Goal: Task Accomplishment & Management: Use online tool/utility

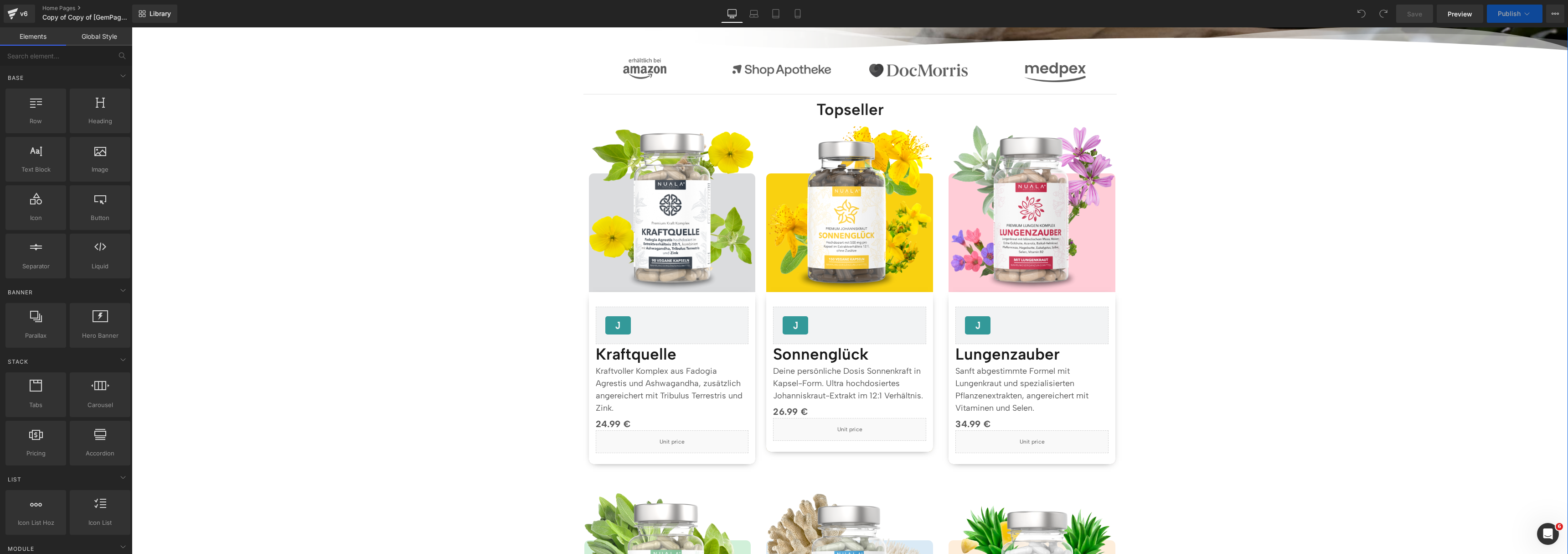
scroll to position [786, 0]
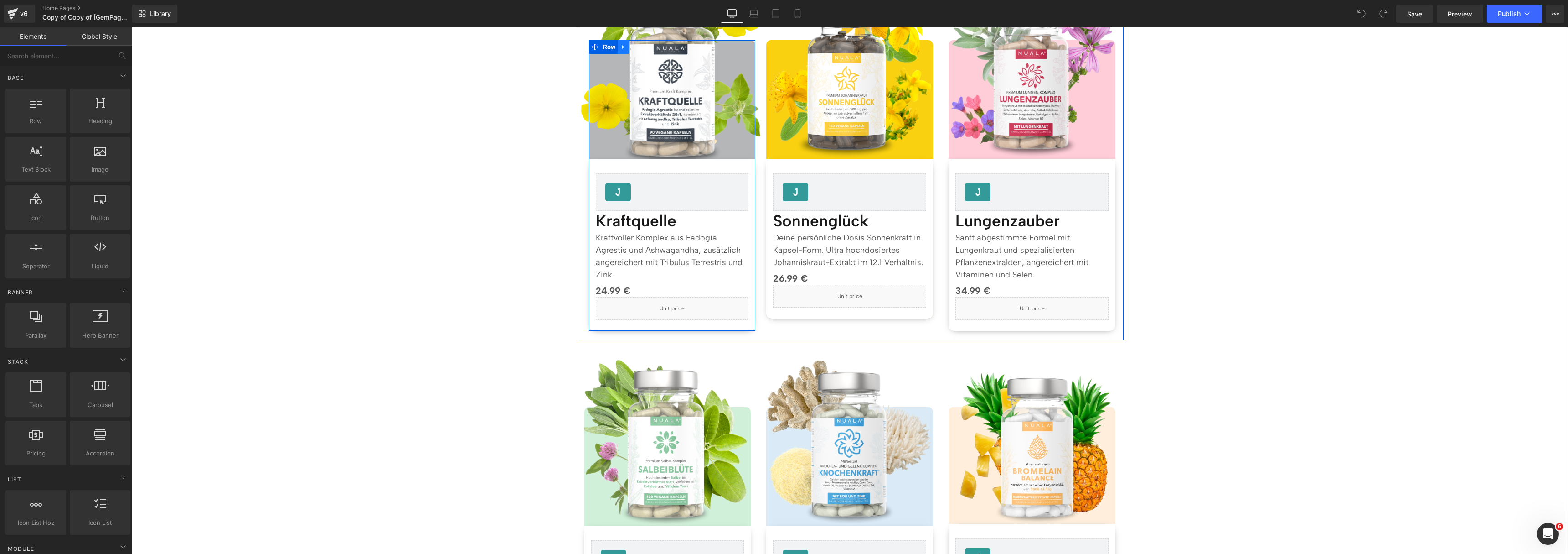
click at [623, 44] on link at bounding box center [623, 47] width 12 height 14
click at [644, 48] on icon at bounding box center [647, 47] width 6 height 6
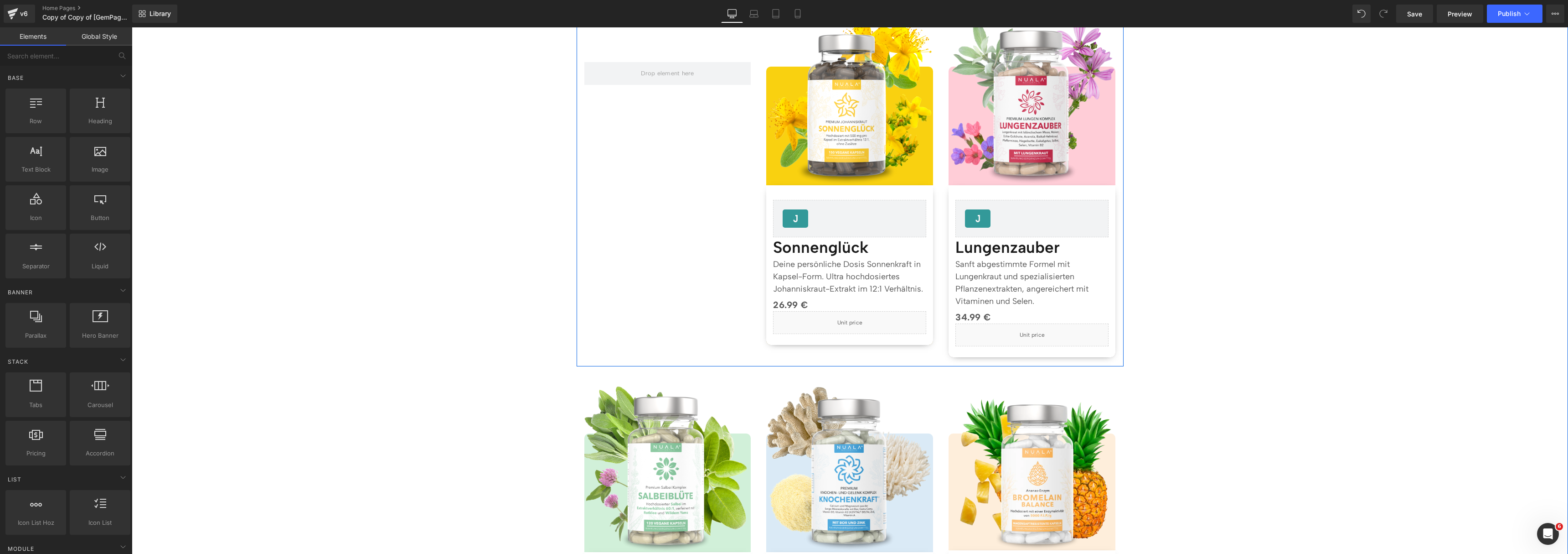
scroll to position [543, 0]
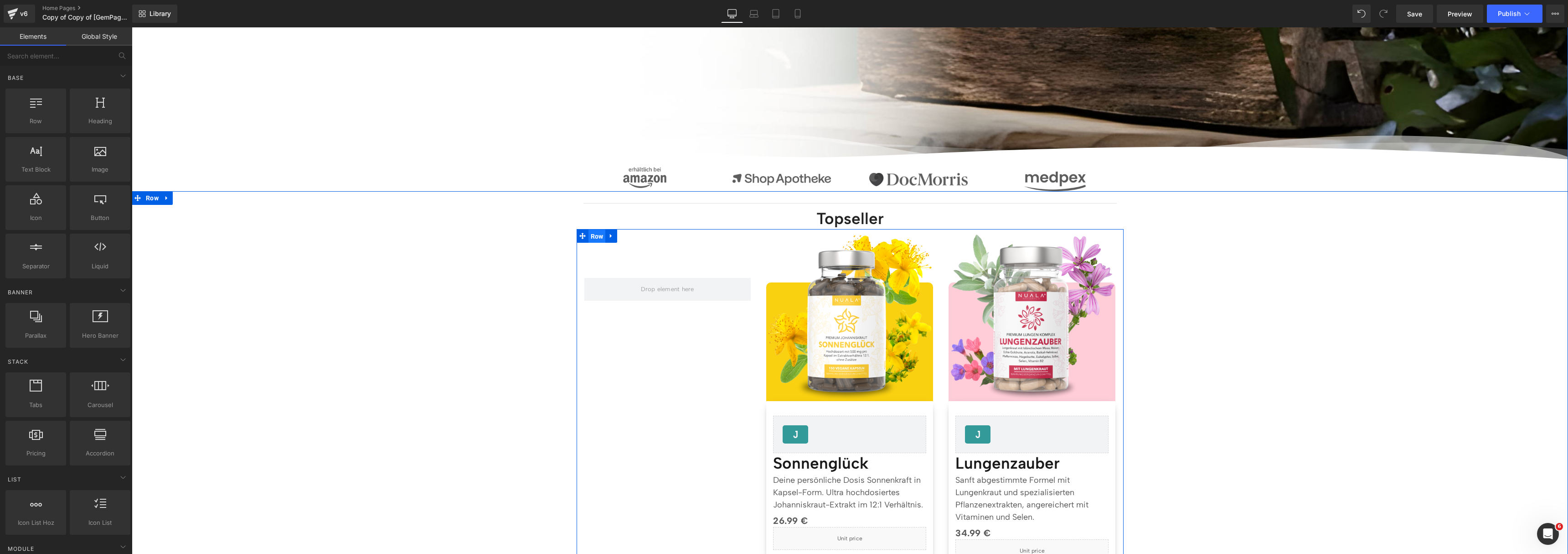
click at [592, 237] on span "Row" at bounding box center [597, 236] width 17 height 14
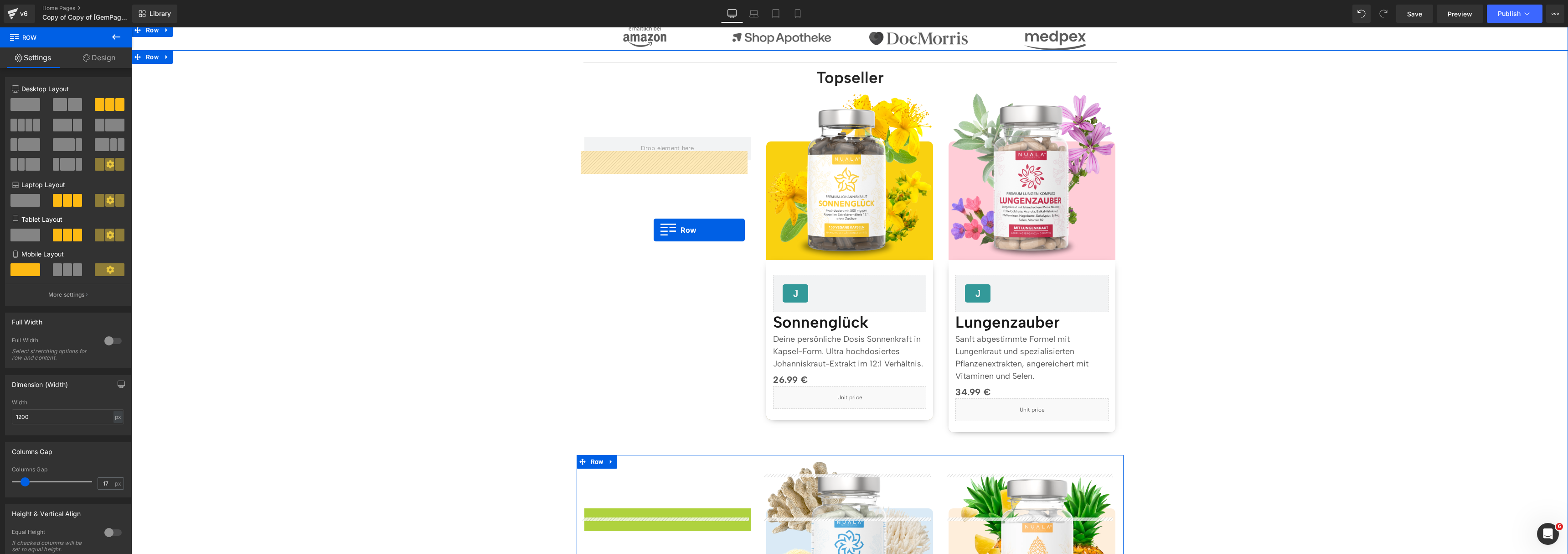
scroll to position [670, 0]
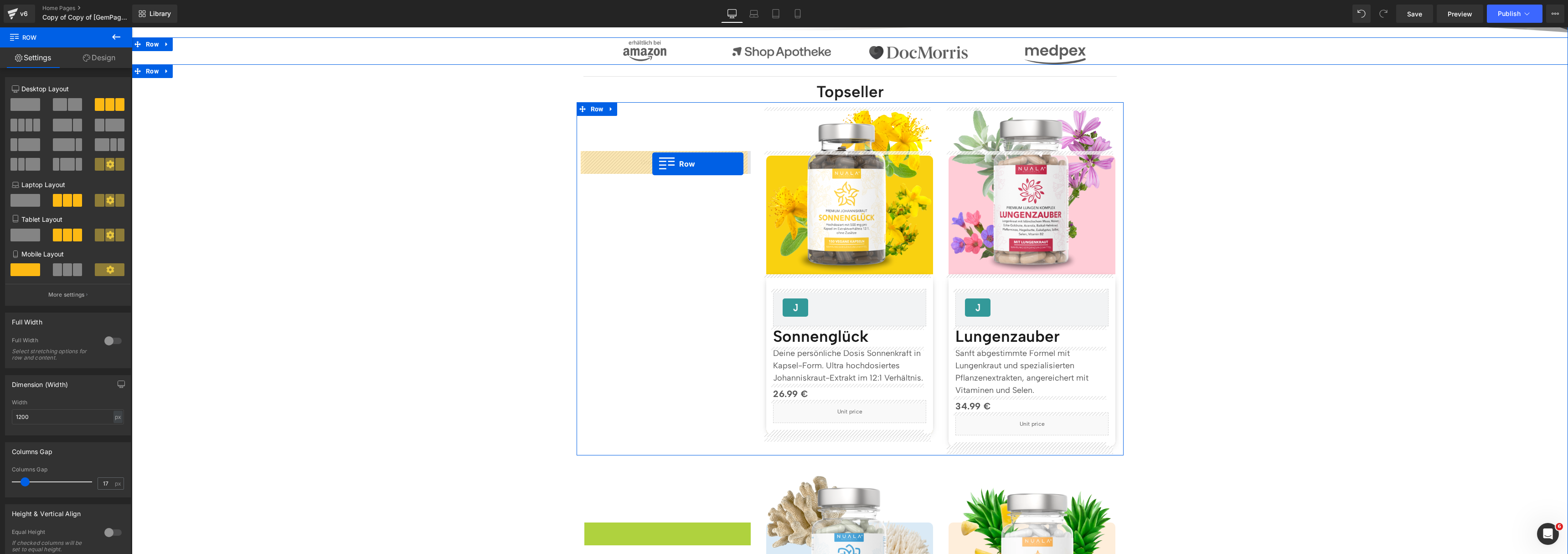
drag, startPoint x: 588, startPoint y: 319, endPoint x: 653, endPoint y: 164, distance: 168.1
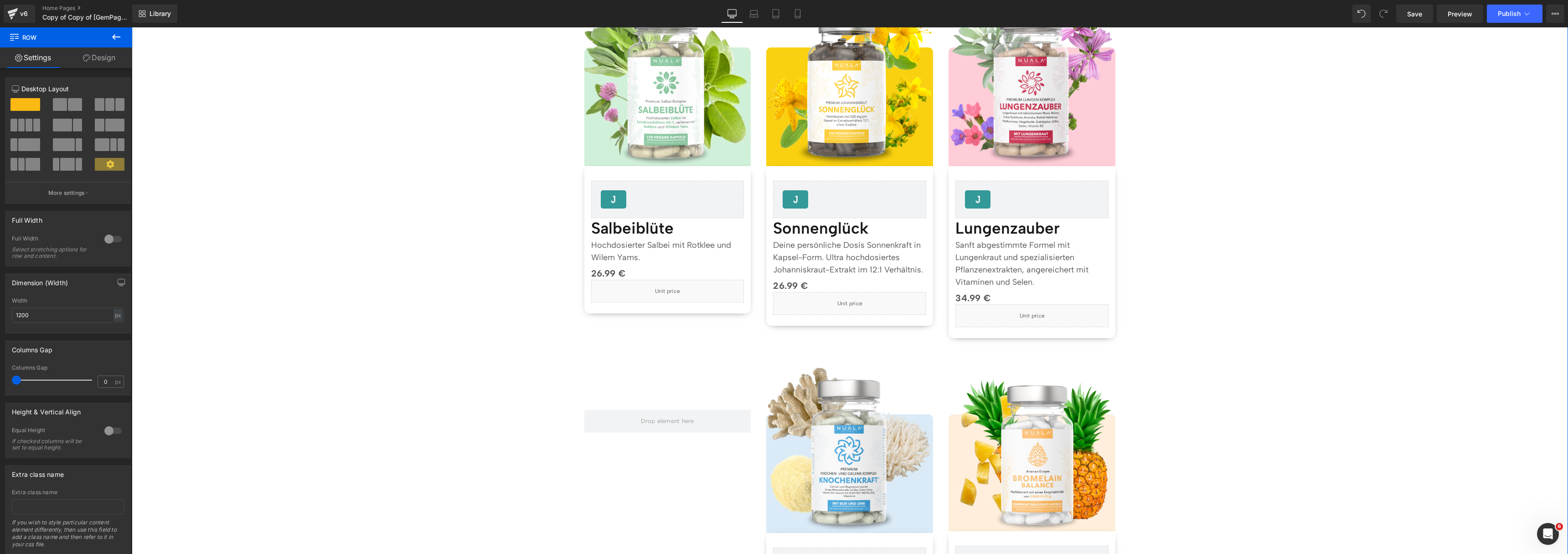
scroll to position [857, 0]
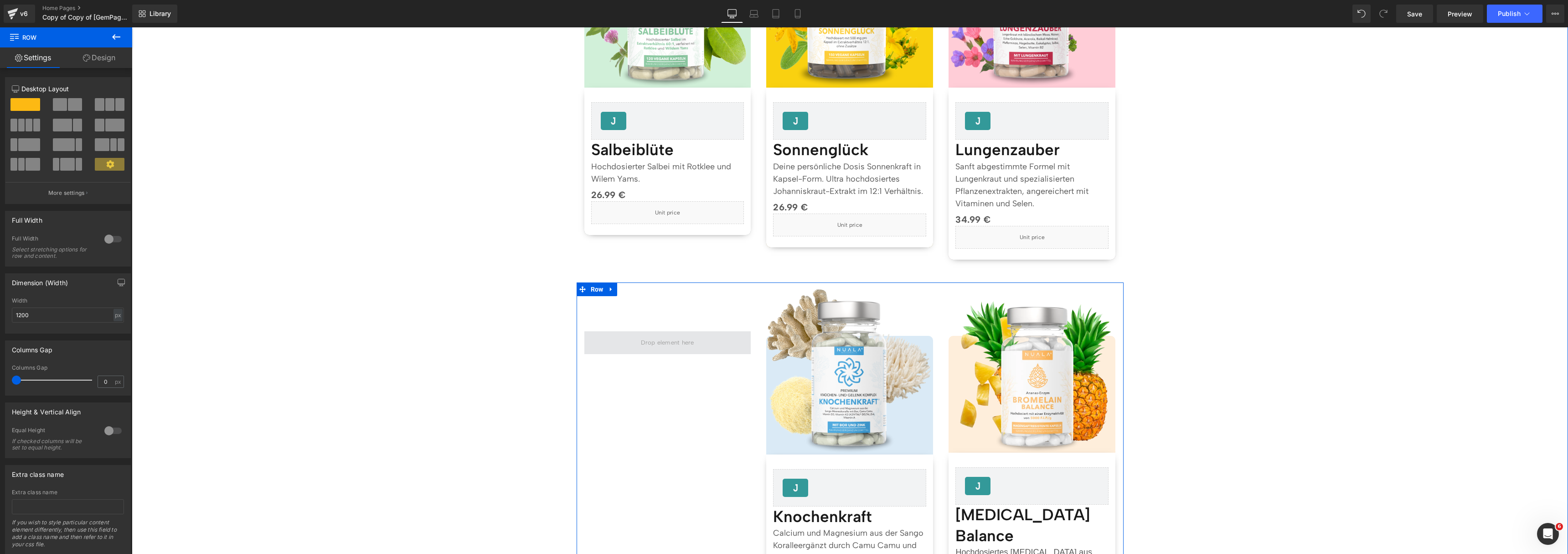
click at [592, 343] on span at bounding box center [668, 343] width 167 height 23
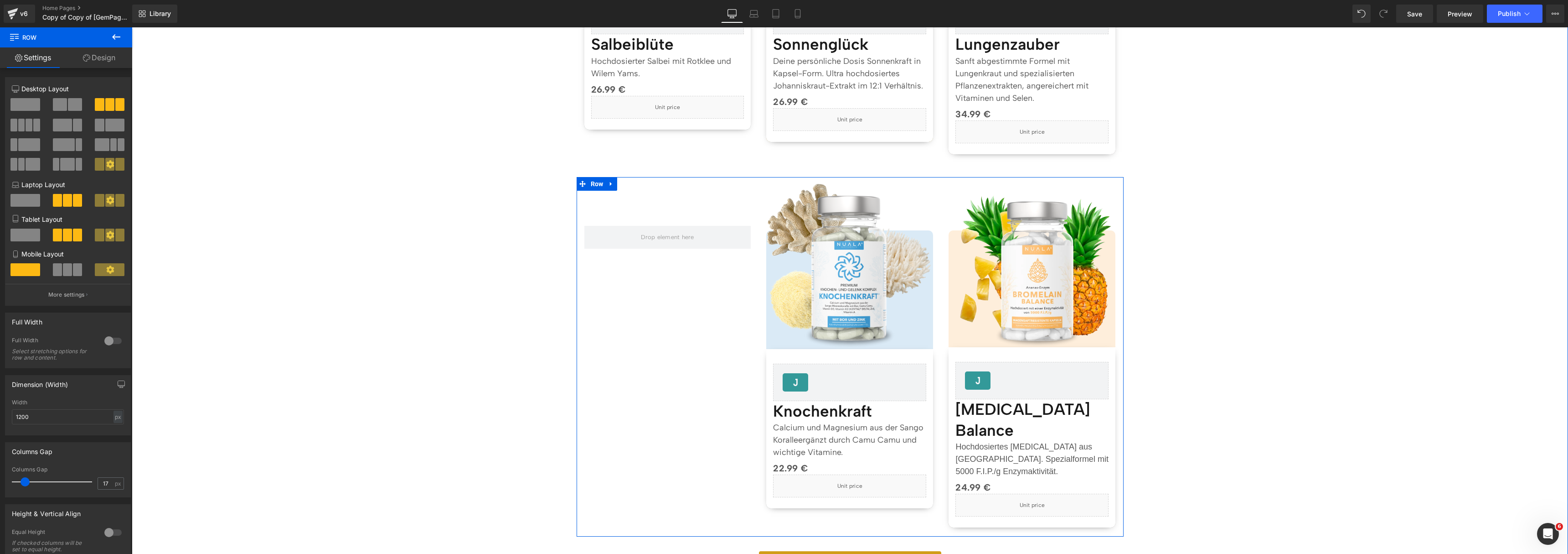
scroll to position [963, 0]
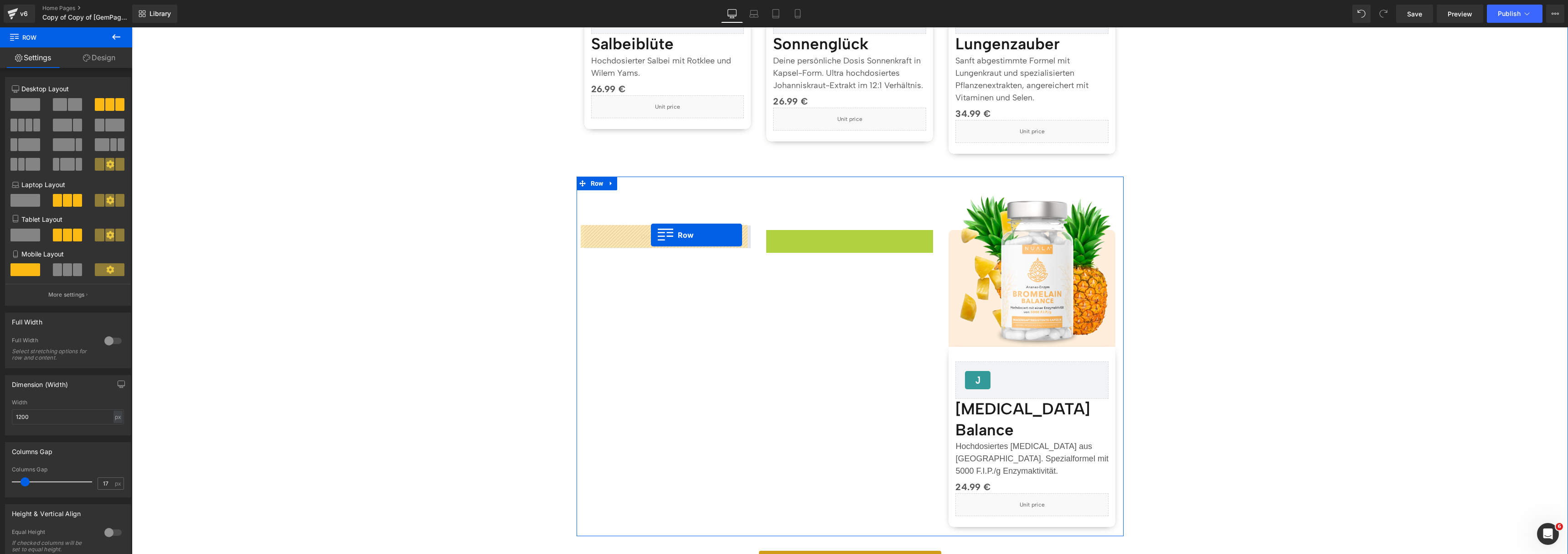
drag, startPoint x: 780, startPoint y: 236, endPoint x: 646, endPoint y: 235, distance: 134.0
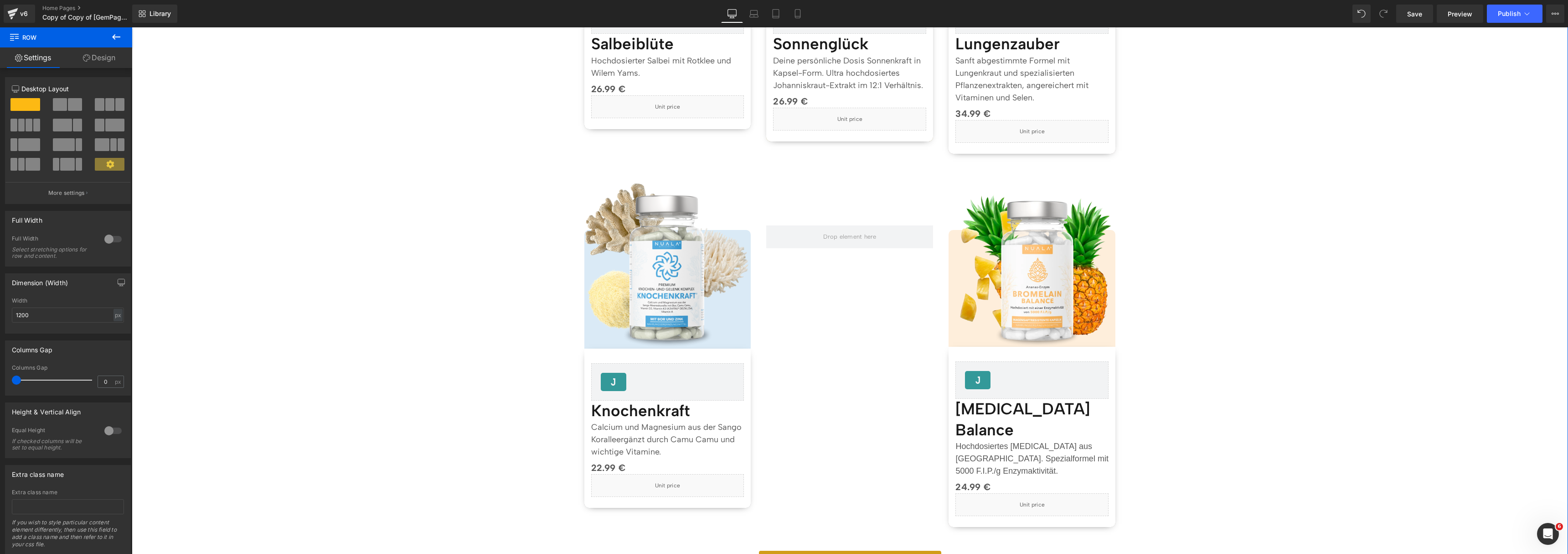
click at [1182, 306] on div "Separator Topseller Heading Image [DOMAIN_NAME] Reviews - Star Badge [DOMAIN_NA…" at bounding box center [850, 514] width 1437 height 1484
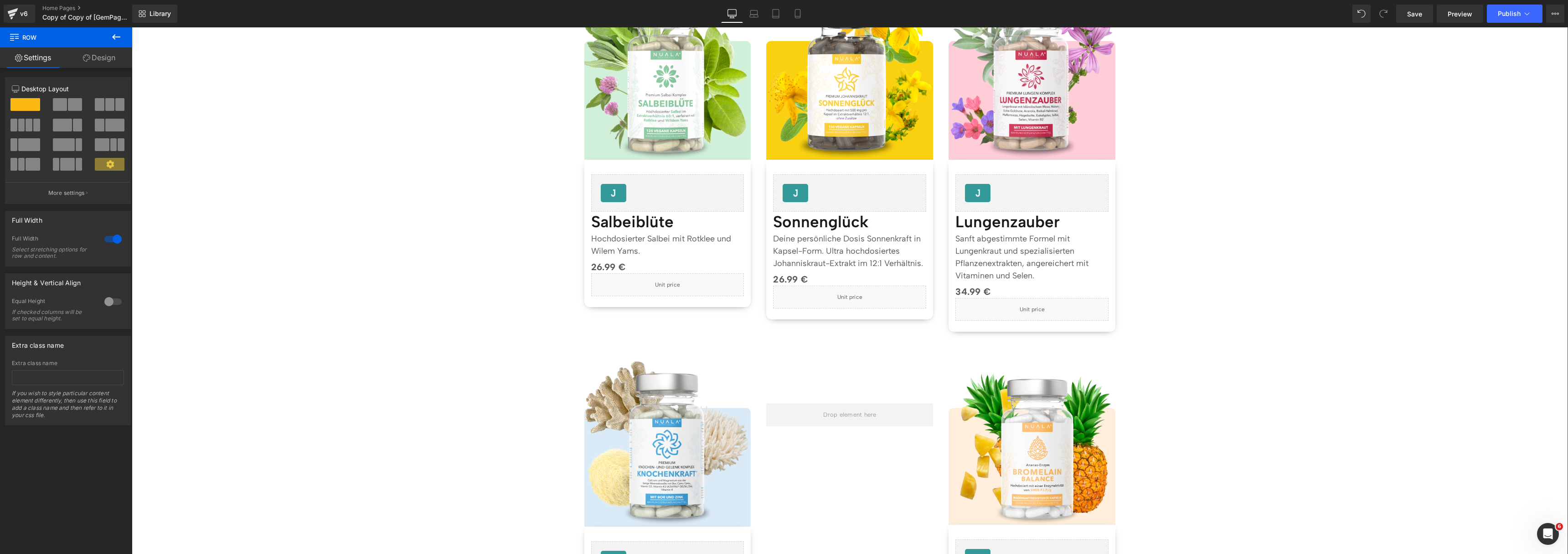
scroll to position [626, 0]
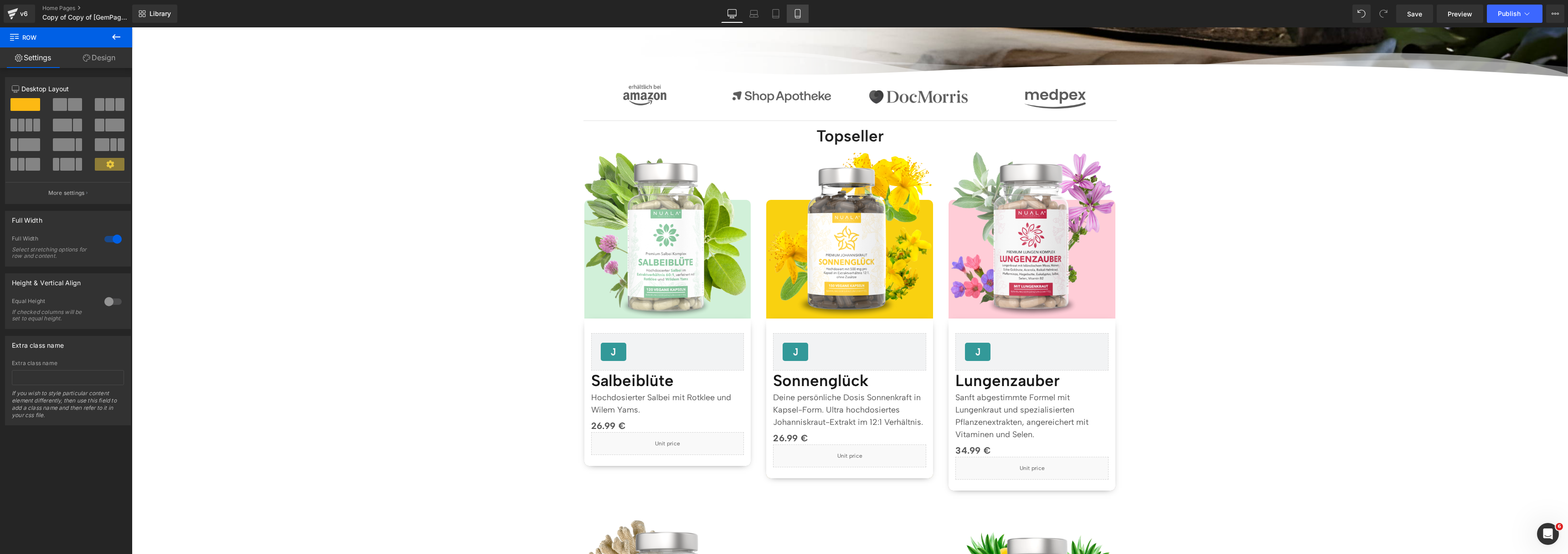
drag, startPoint x: 800, startPoint y: 14, endPoint x: 192, endPoint y: 36, distance: 608.4
click at [800, 14] on icon at bounding box center [798, 14] width 9 height 9
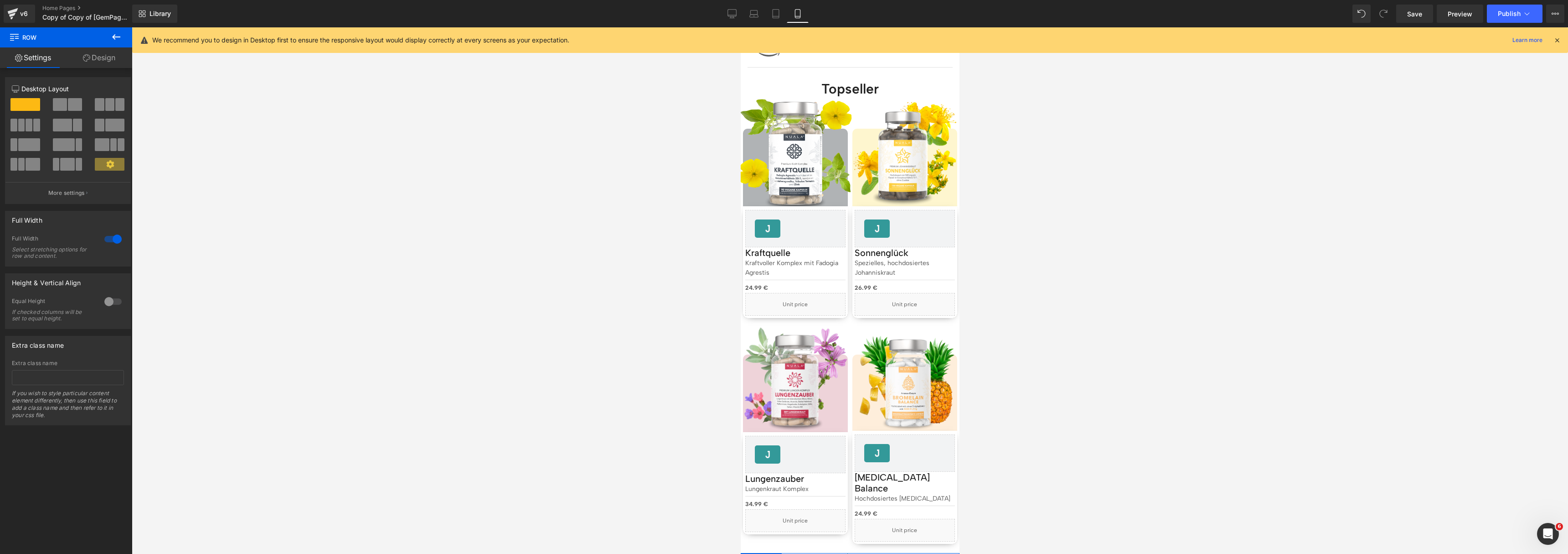
scroll to position [261, 0]
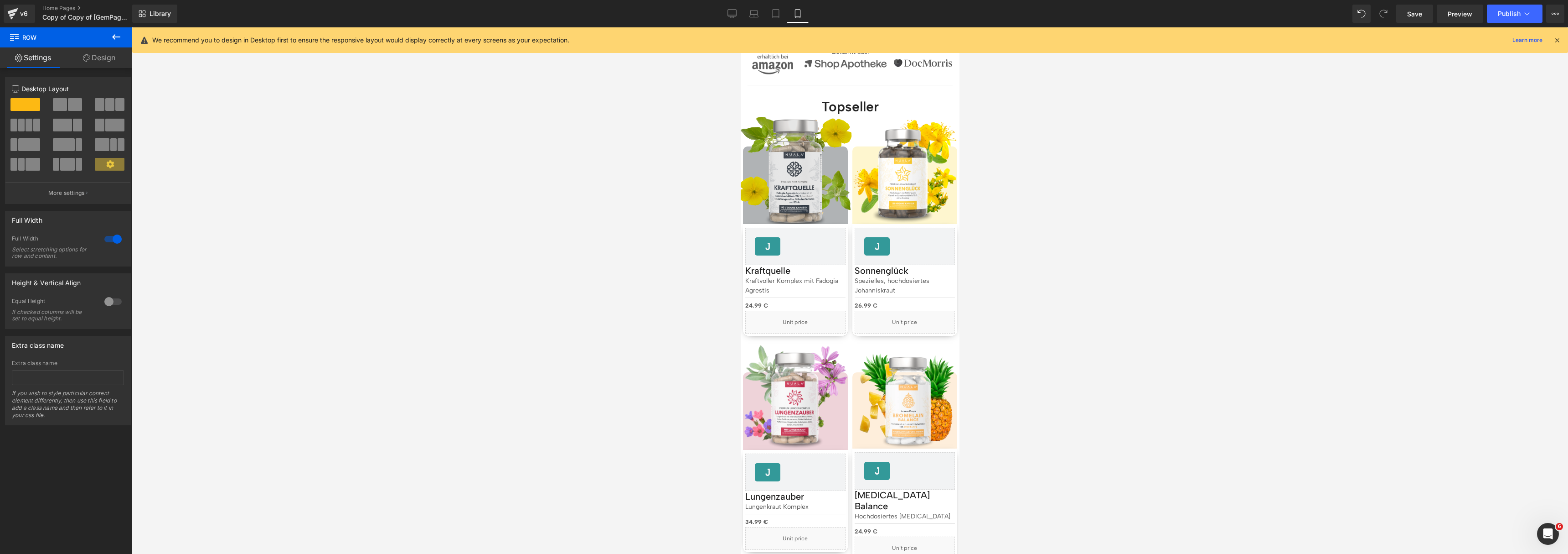
click at [775, 158] on img at bounding box center [795, 172] width 116 height 116
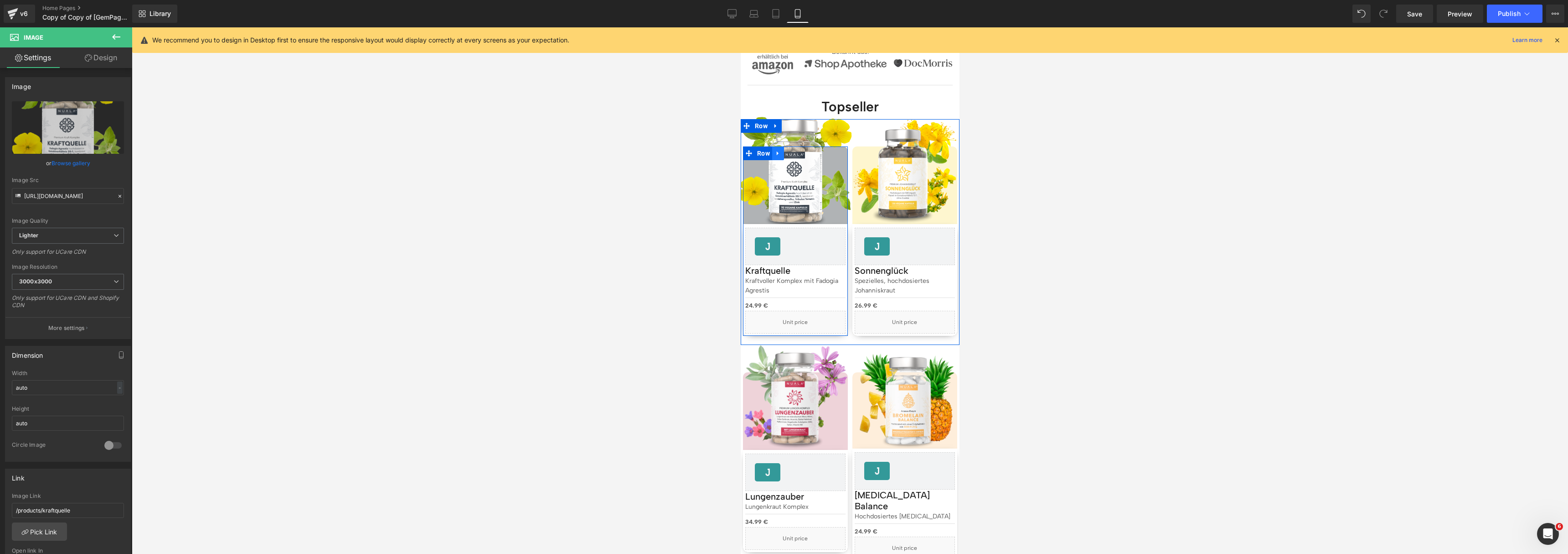
click at [782, 150] on link at bounding box center [778, 153] width 12 height 14
click at [801, 150] on icon at bounding box center [801, 153] width 6 height 6
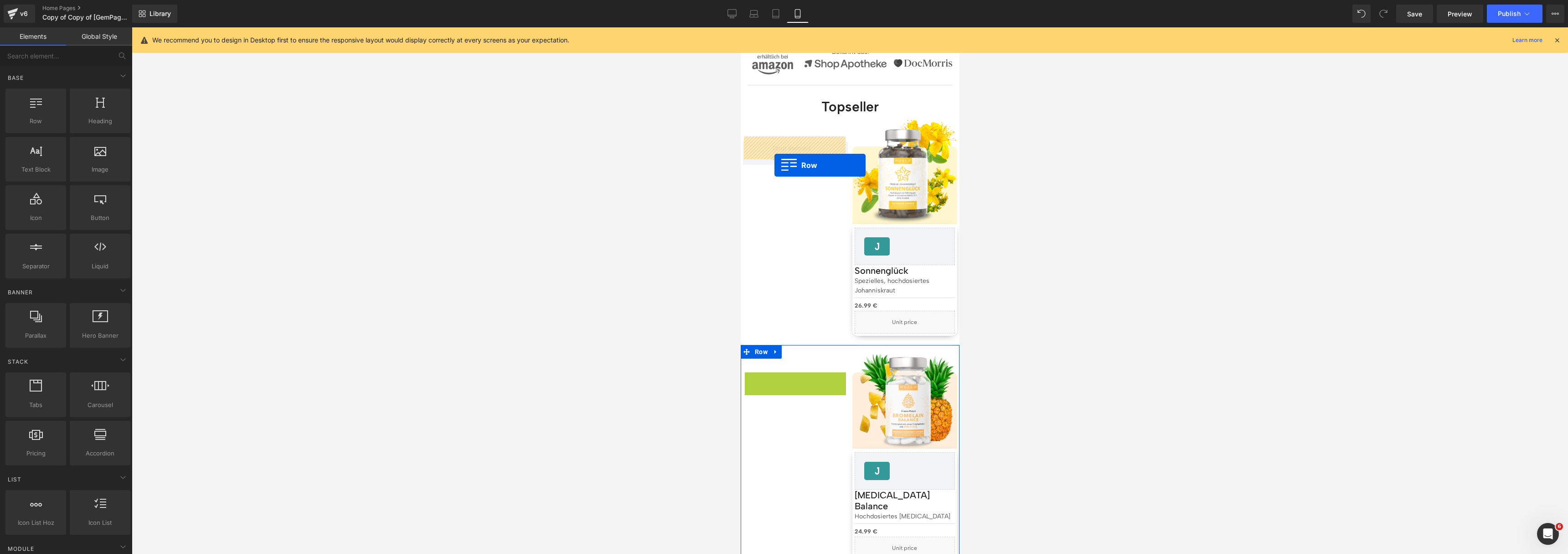
drag, startPoint x: 749, startPoint y: 372, endPoint x: 774, endPoint y: 165, distance: 208.5
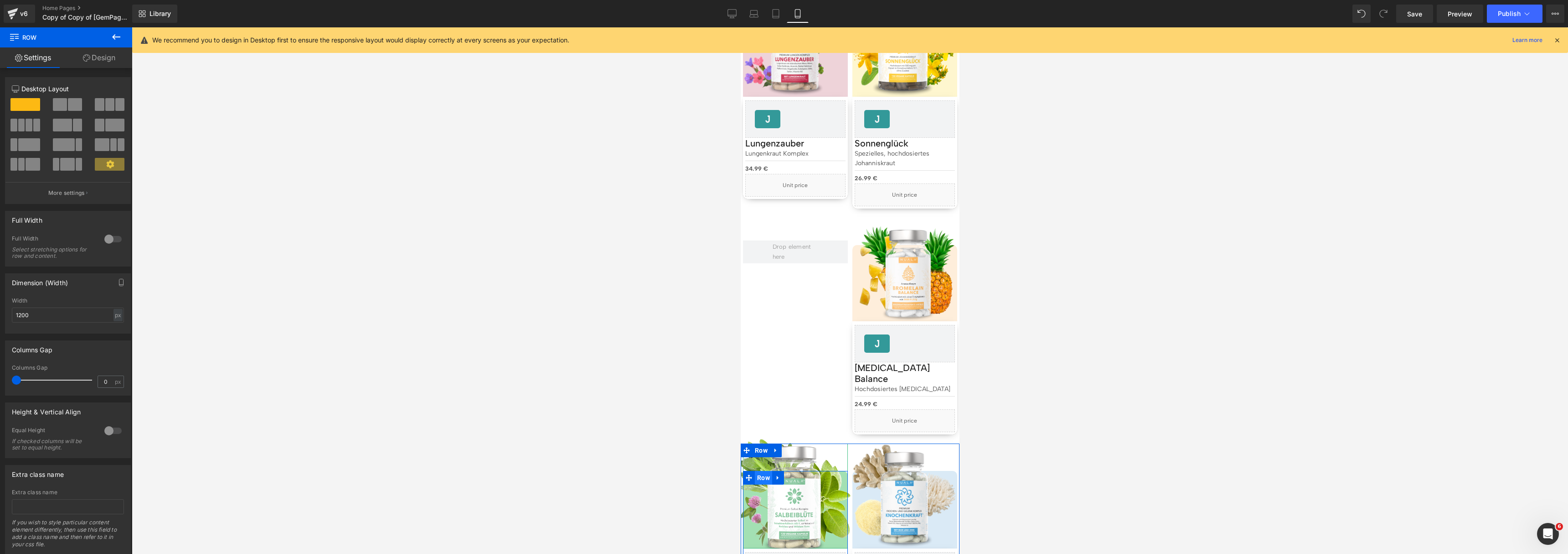
scroll to position [399, 0]
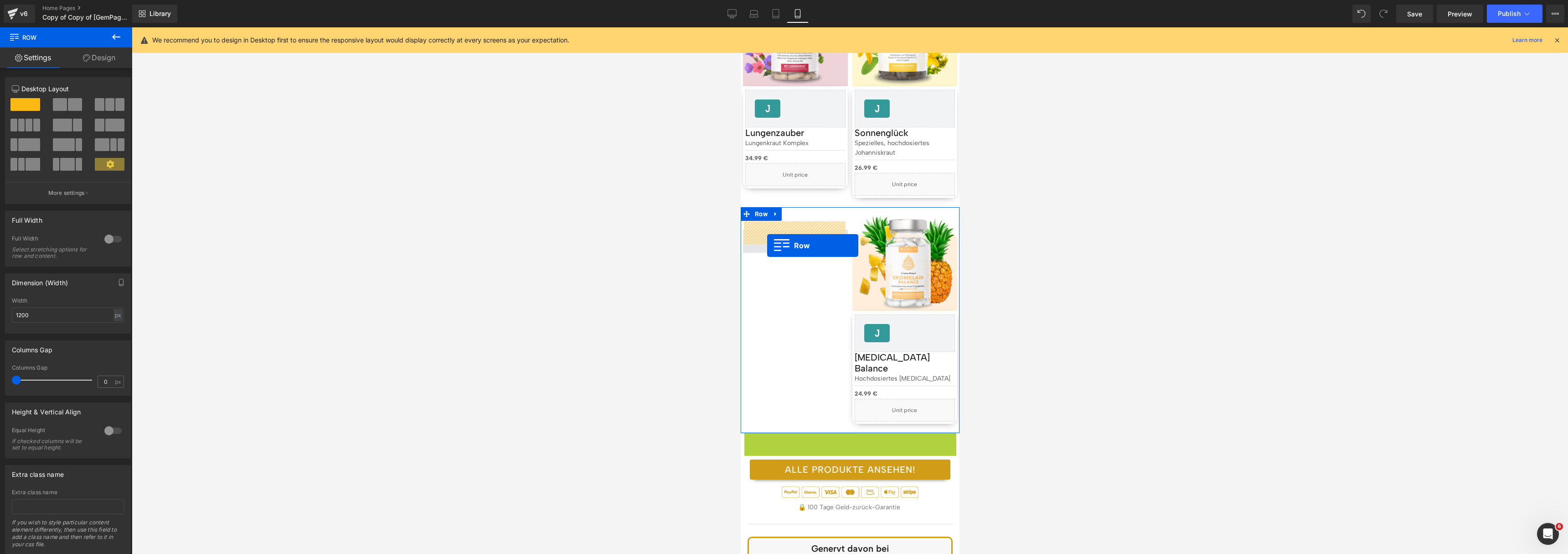
drag, startPoint x: 744, startPoint y: 418, endPoint x: 765, endPoint y: 242, distance: 177.2
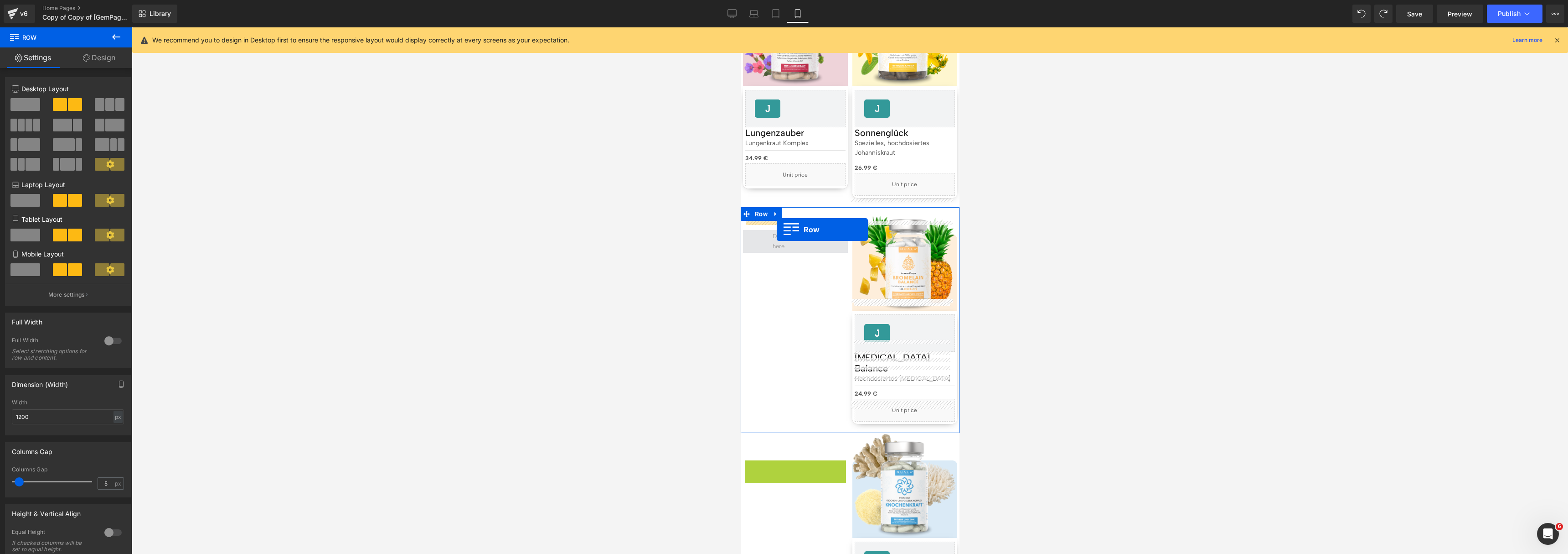
drag, startPoint x: 747, startPoint y: 447, endPoint x: 777, endPoint y: 230, distance: 219.1
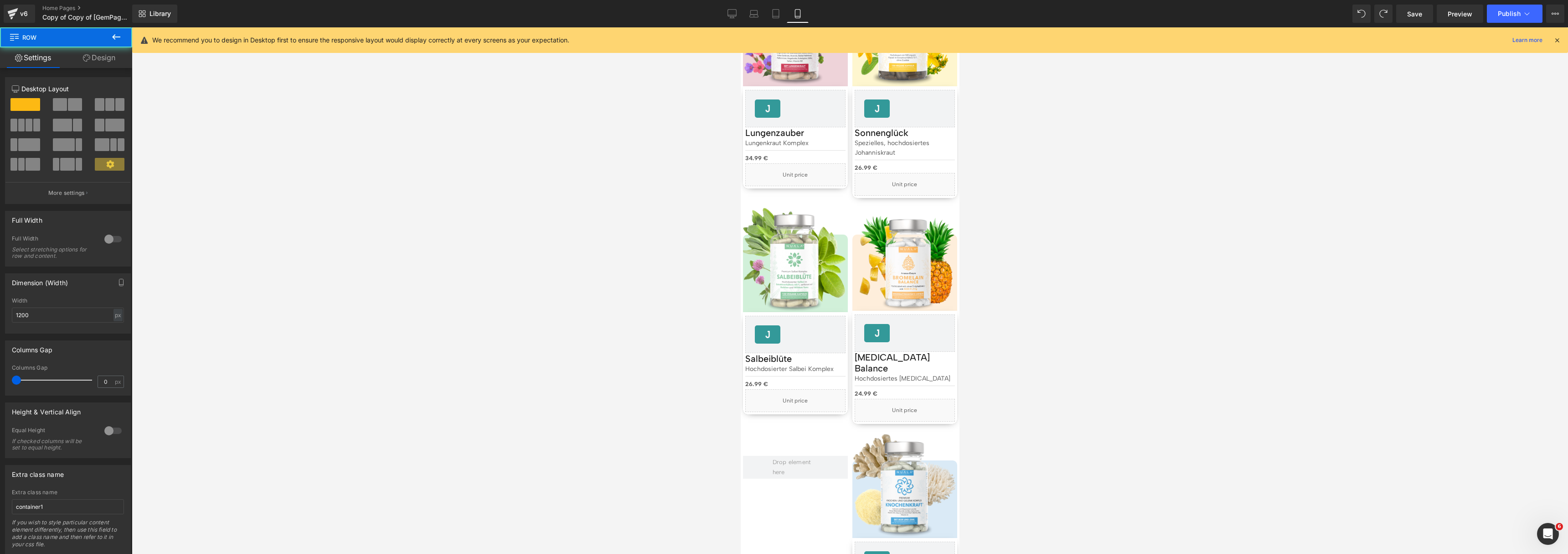
click at [1226, 288] on div at bounding box center [850, 290] width 1437 height 526
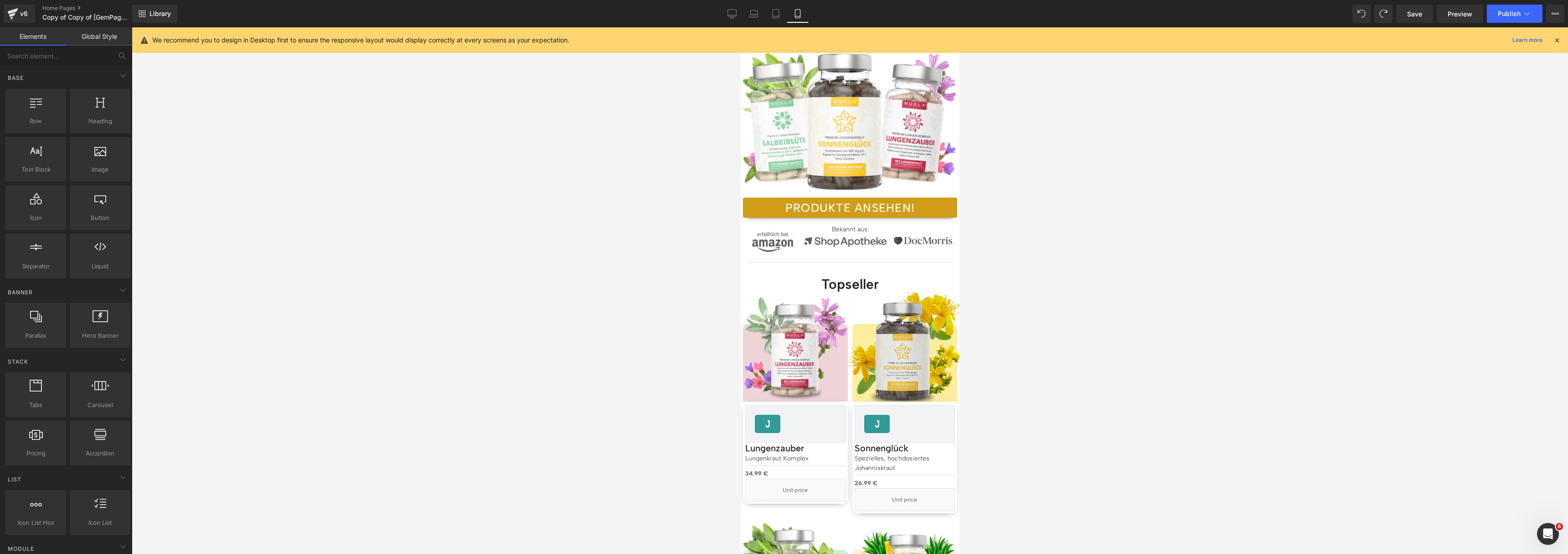
scroll to position [0, 0]
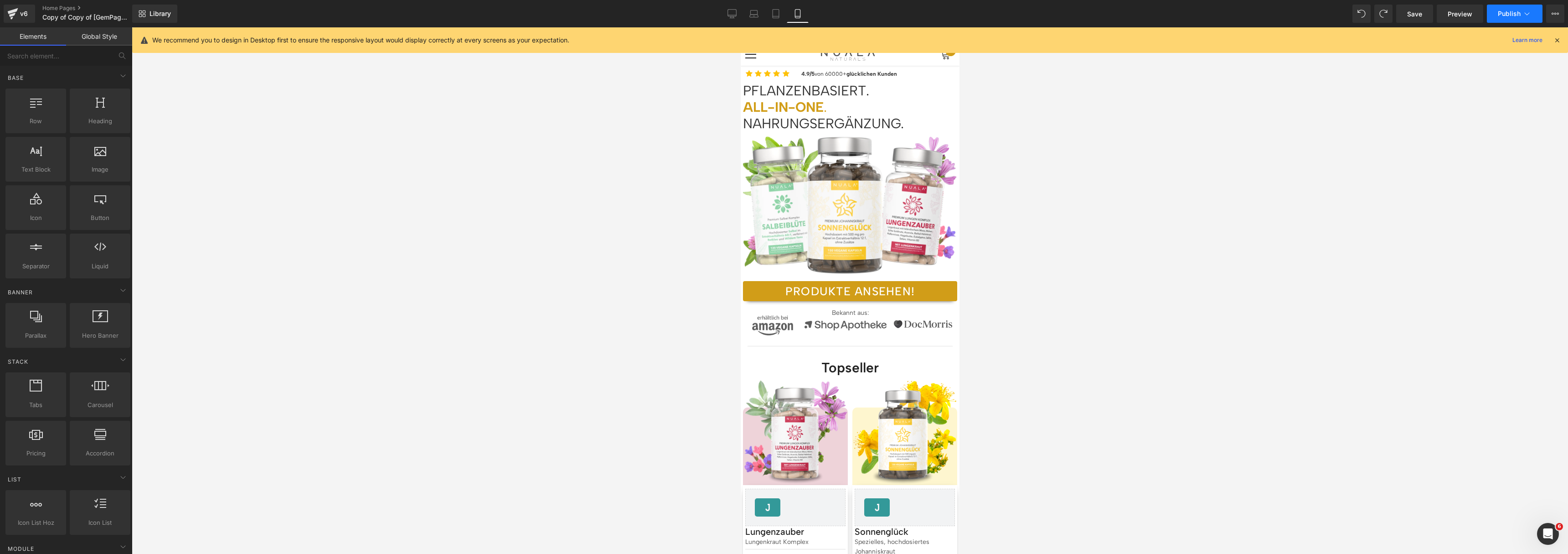
click at [1495, 14] on button "Publish" at bounding box center [1515, 14] width 56 height 18
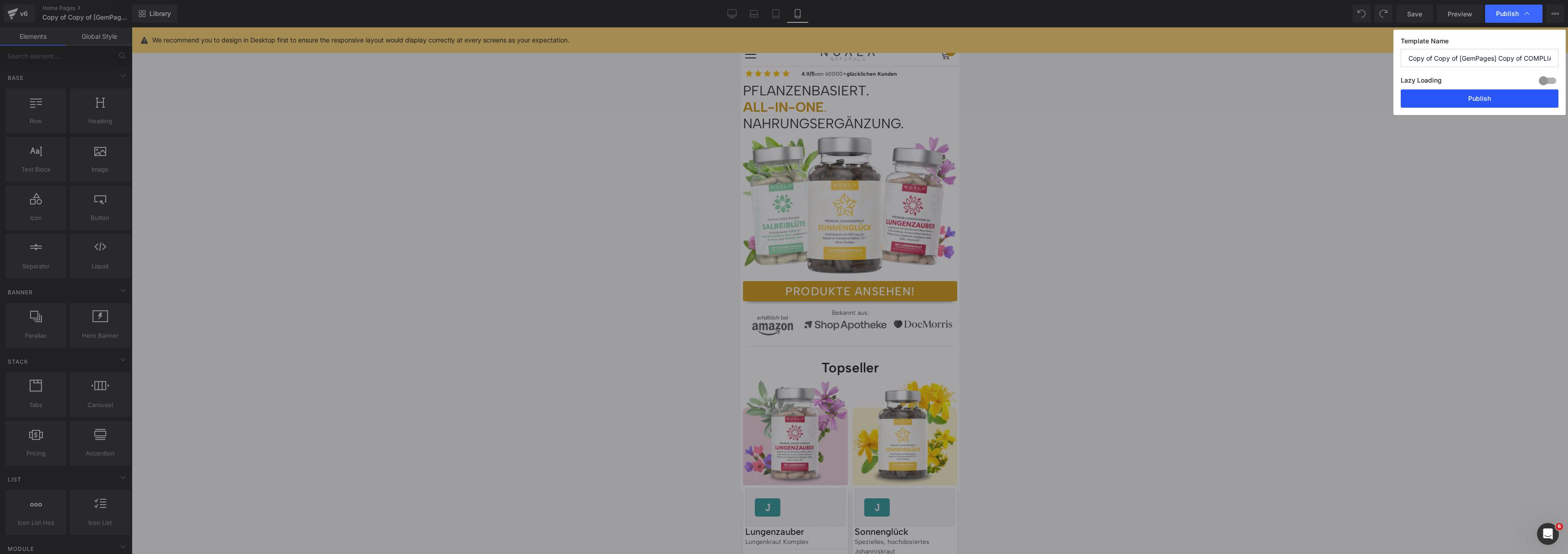
click at [1449, 96] on button "Publish" at bounding box center [1480, 98] width 158 height 18
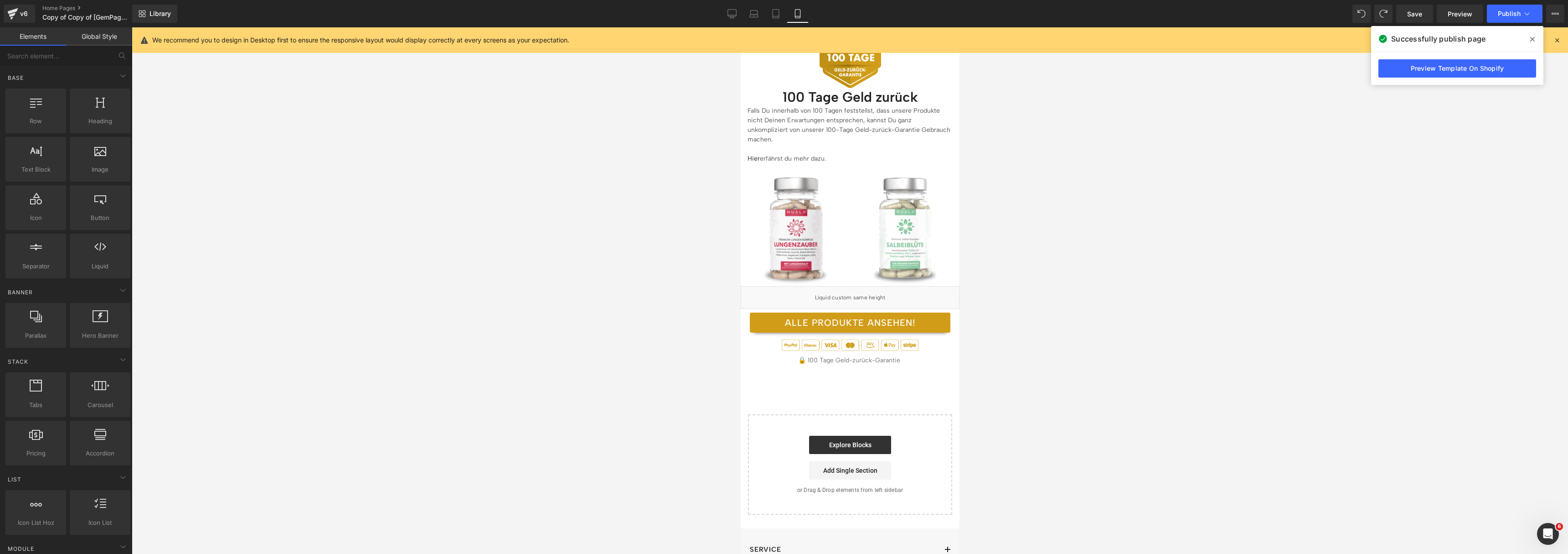
scroll to position [1902, 0]
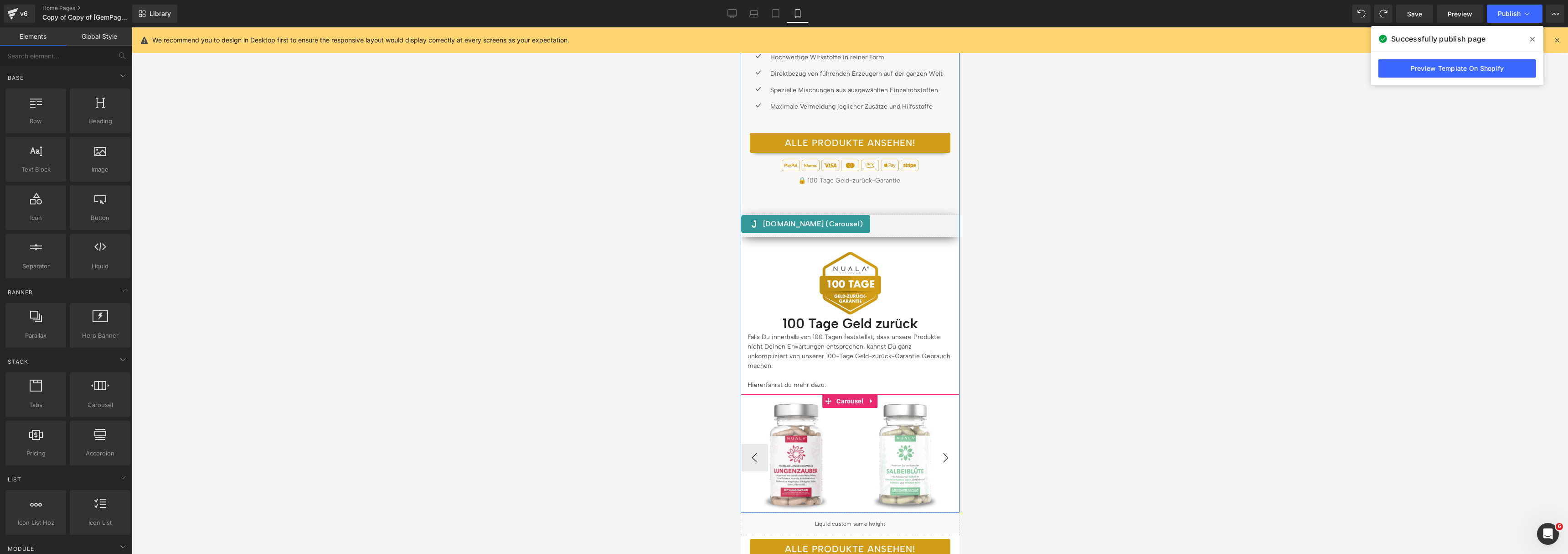
click at [937, 444] on button "›" at bounding box center [946, 458] width 28 height 28
click at [843, 394] on span "Carousel" at bounding box center [849, 401] width 31 height 14
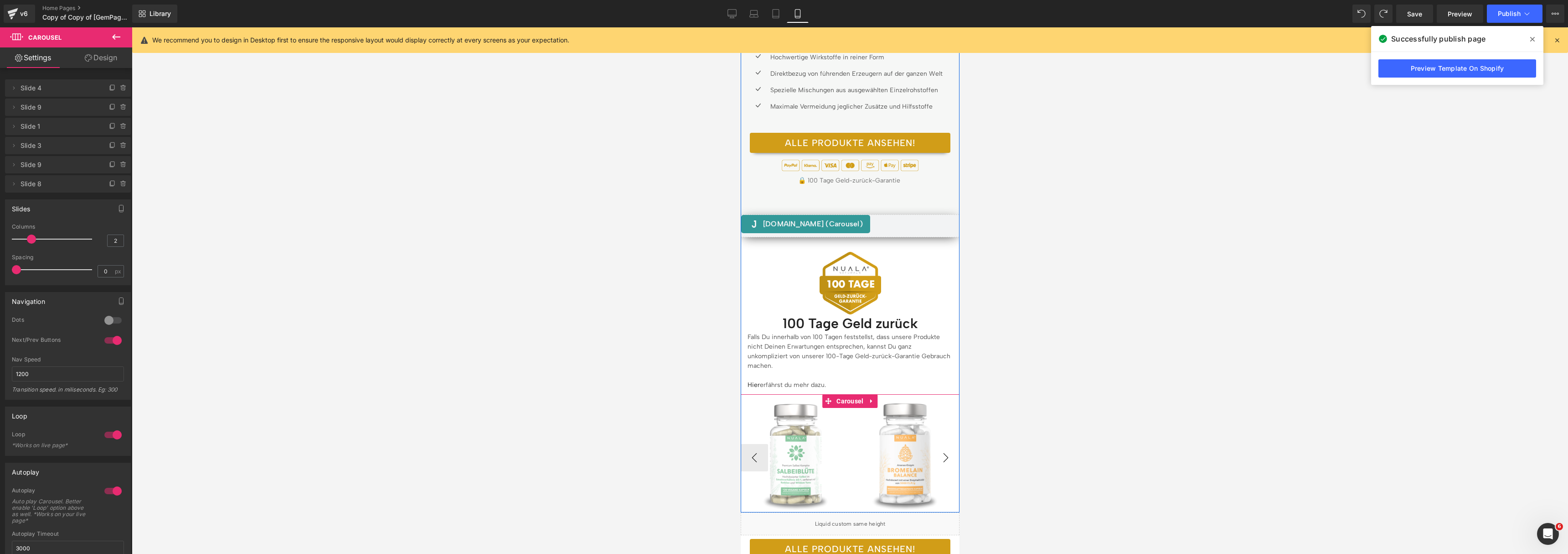
click at [945, 444] on button "›" at bounding box center [946, 458] width 28 height 28
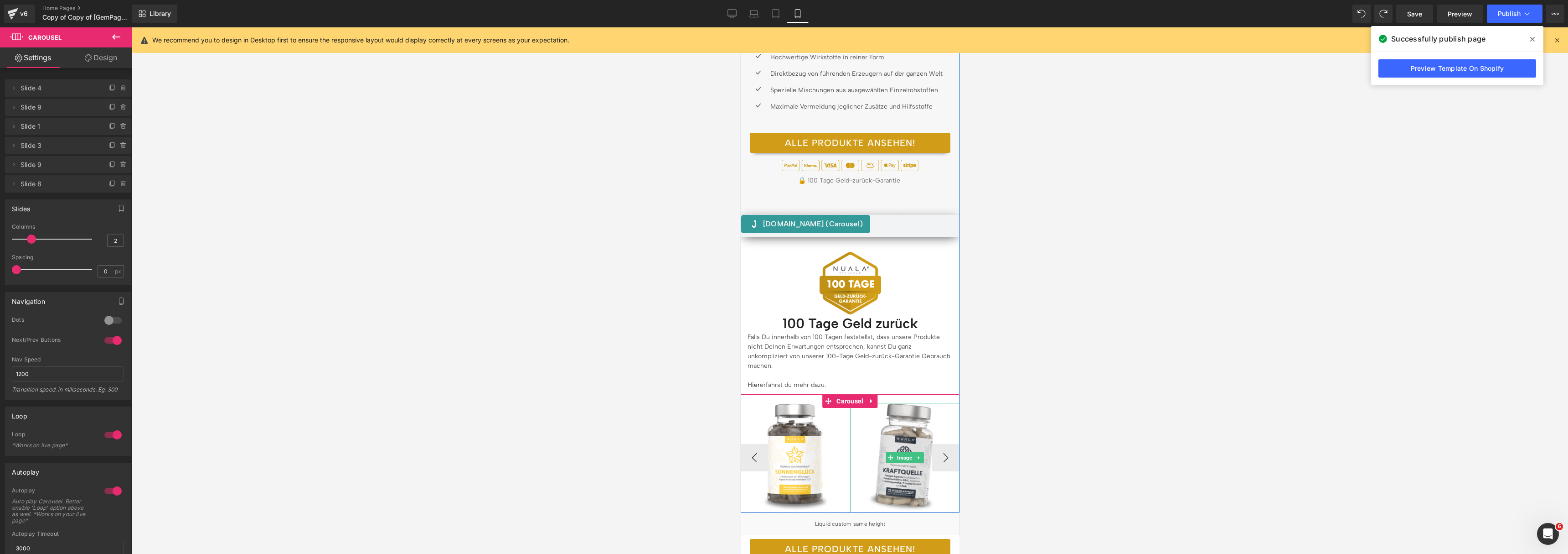
click at [945, 422] on div "Image" at bounding box center [904, 457] width 109 height 109
click at [120, 187] on icon at bounding box center [124, 184] width 7 height 7
click at [118, 187] on button "Delete" at bounding box center [113, 184] width 28 height 12
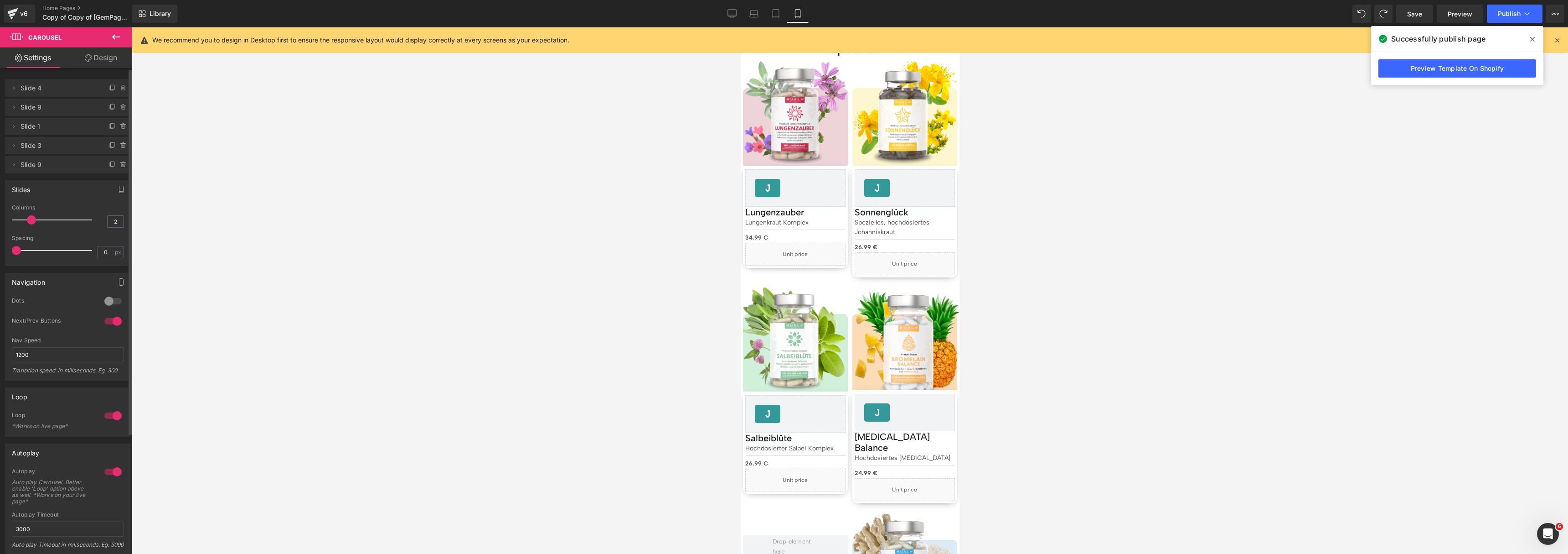
scroll to position [0, 0]
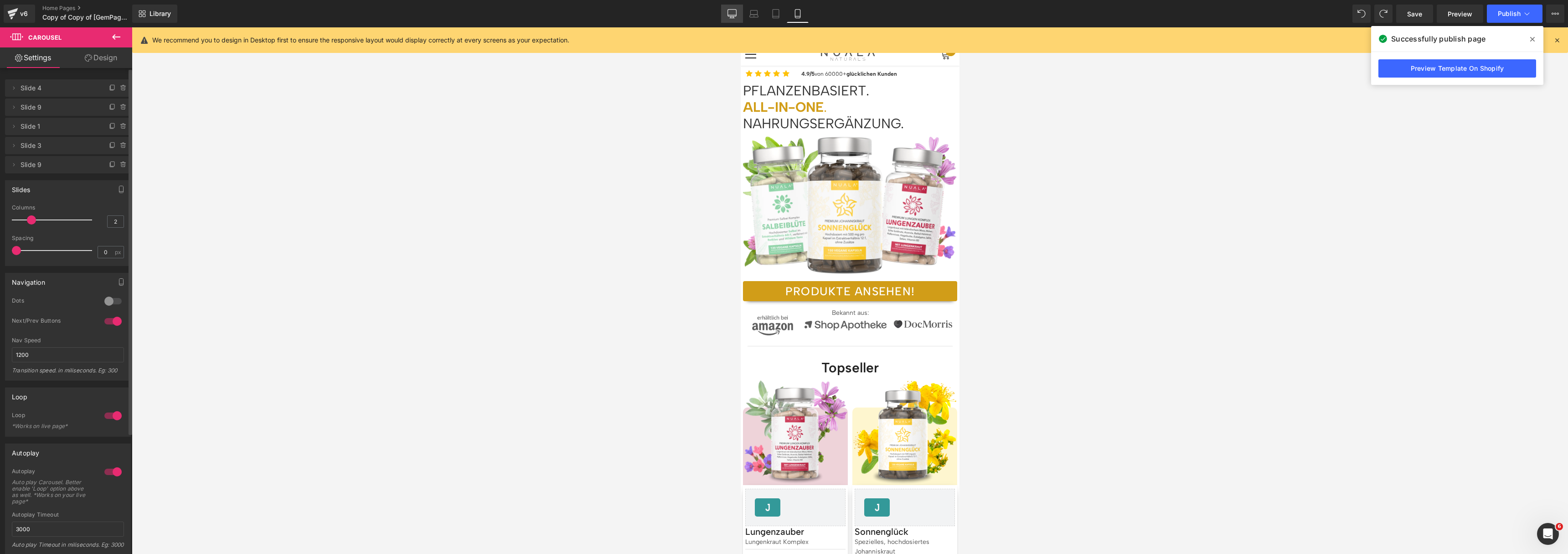
click at [734, 15] on icon at bounding box center [732, 15] width 8 height 0
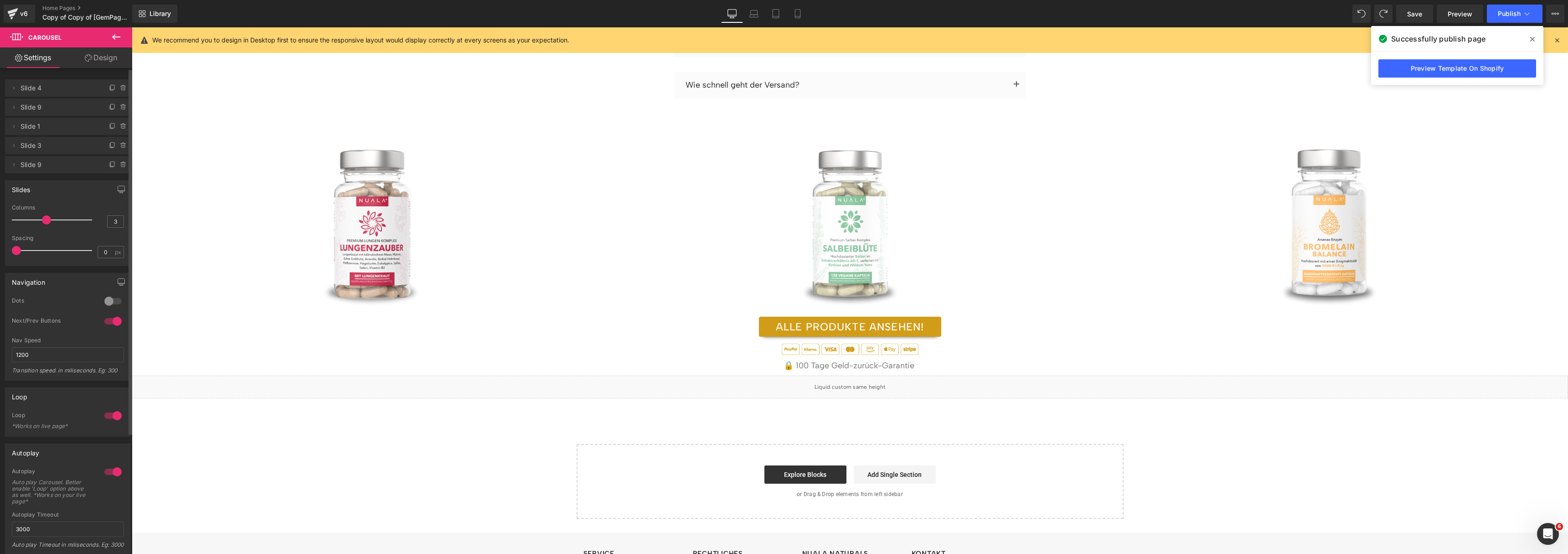
scroll to position [2619, 0]
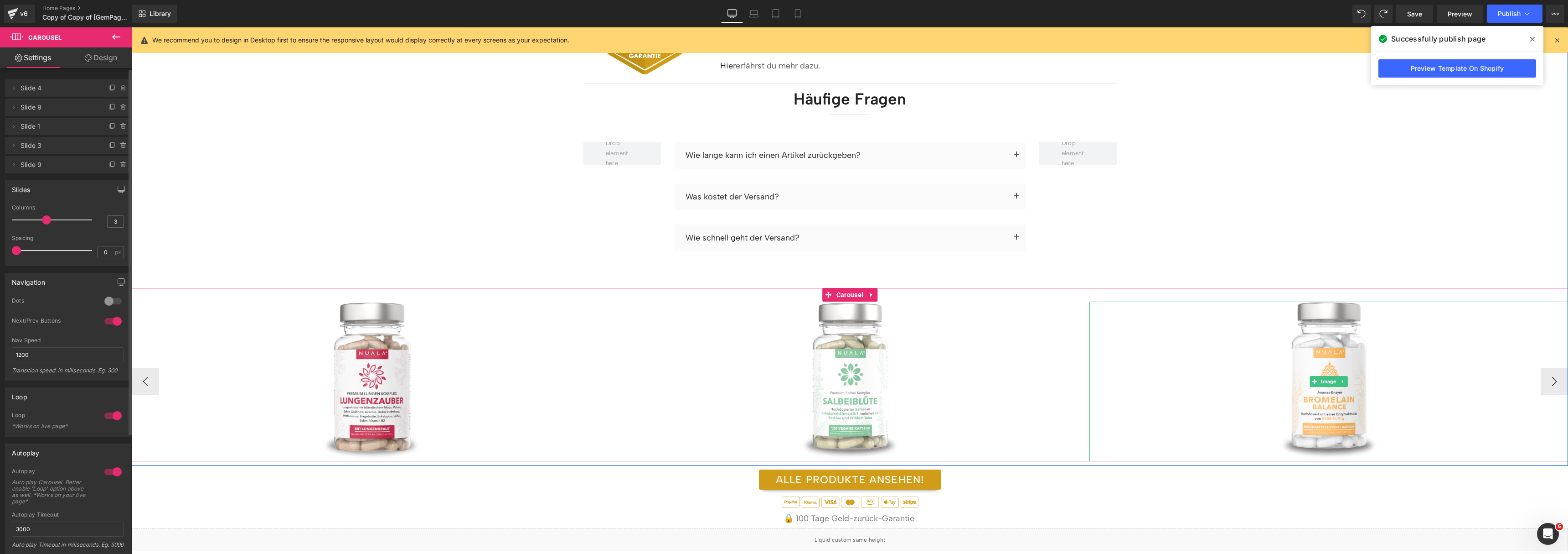
click at [1544, 367] on button "›" at bounding box center [1554, 381] width 28 height 28
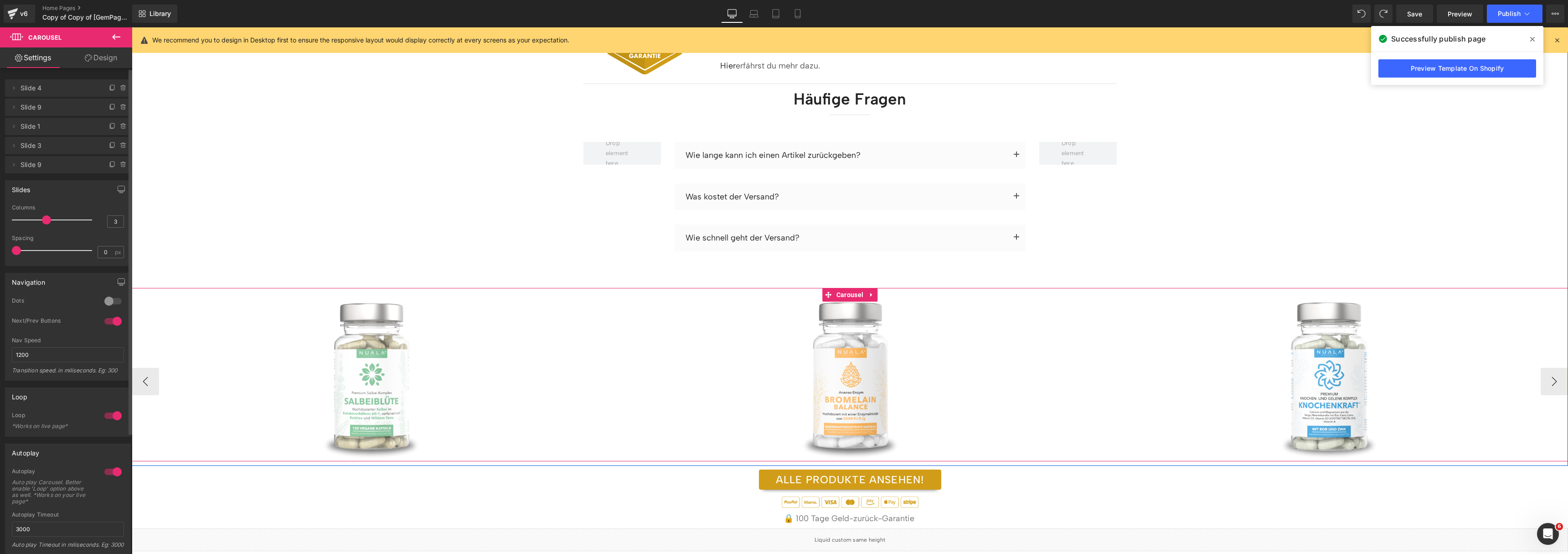
click at [1544, 367] on button "›" at bounding box center [1554, 381] width 28 height 28
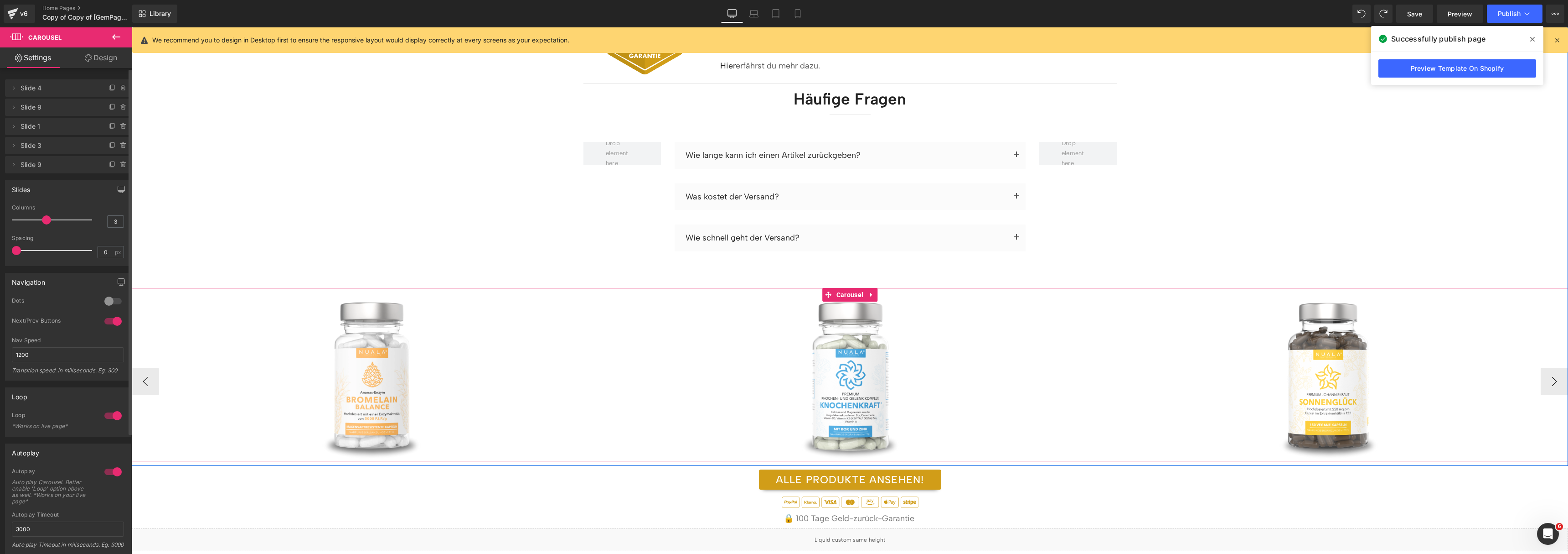
click at [1544, 367] on button "›" at bounding box center [1554, 381] width 28 height 28
click at [1090, 351] on link at bounding box center [849, 381] width 478 height 160
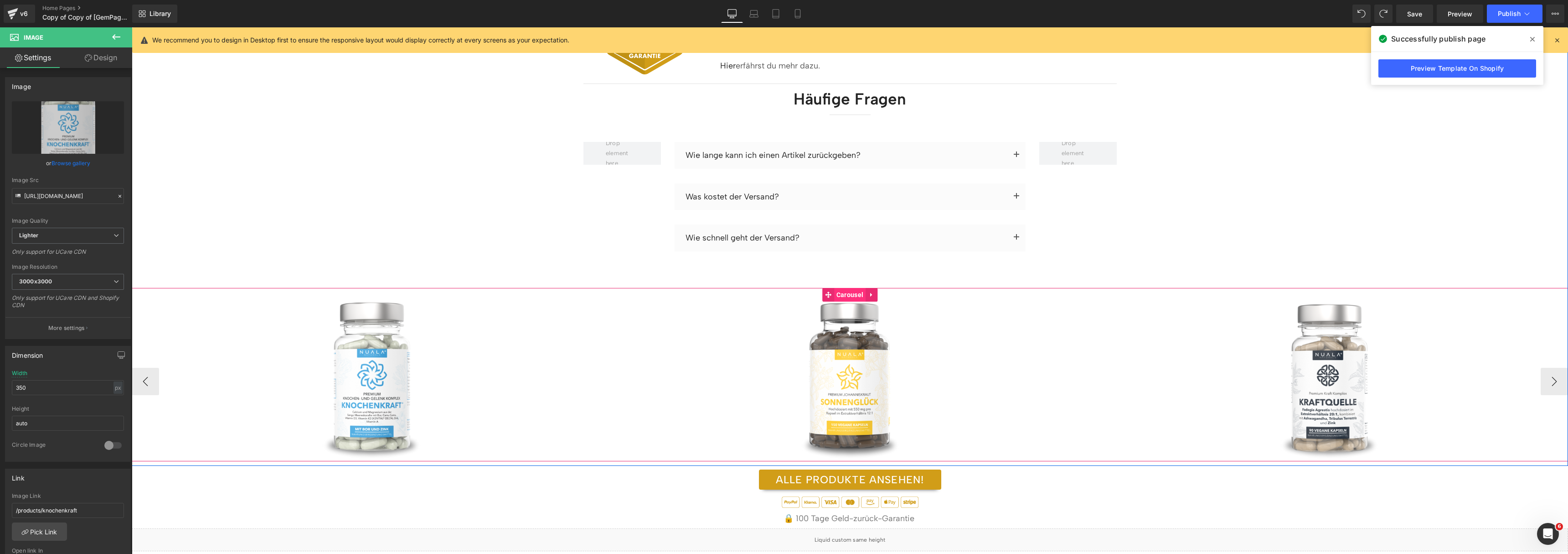
click at [844, 288] on span "Carousel" at bounding box center [850, 294] width 31 height 14
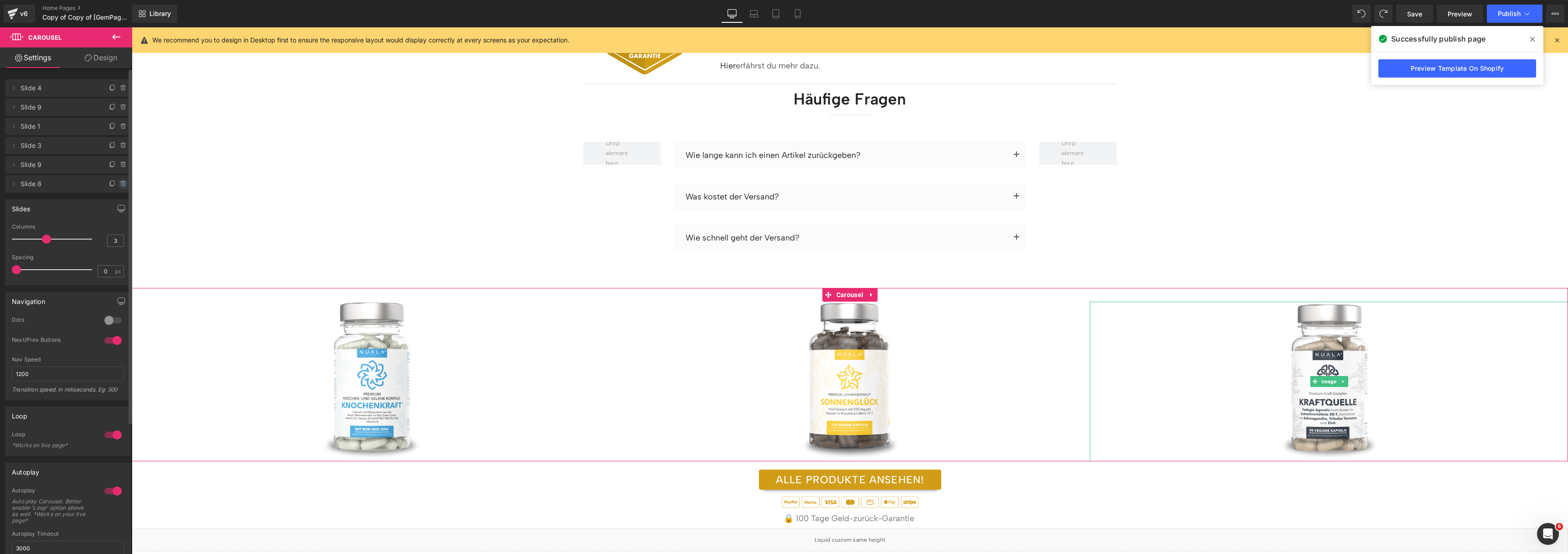
click at [122, 181] on icon at bounding box center [124, 184] width 7 height 7
click at [121, 181] on button "Delete" at bounding box center [113, 184] width 28 height 12
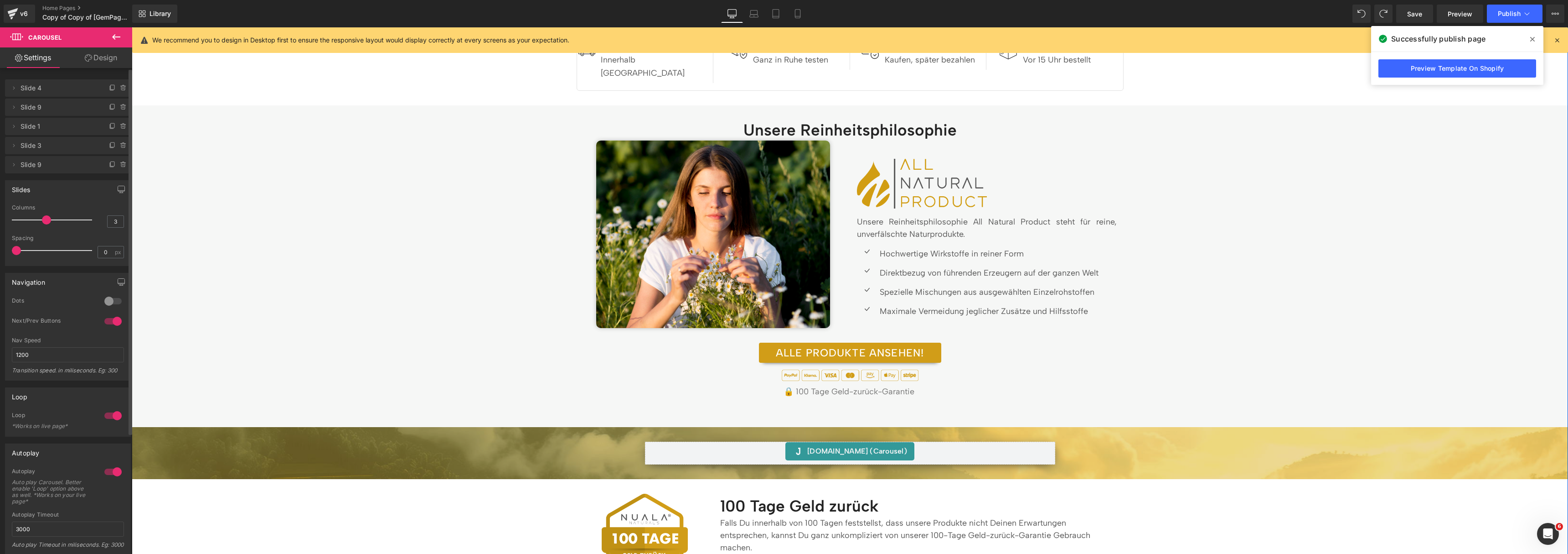
scroll to position [0, 0]
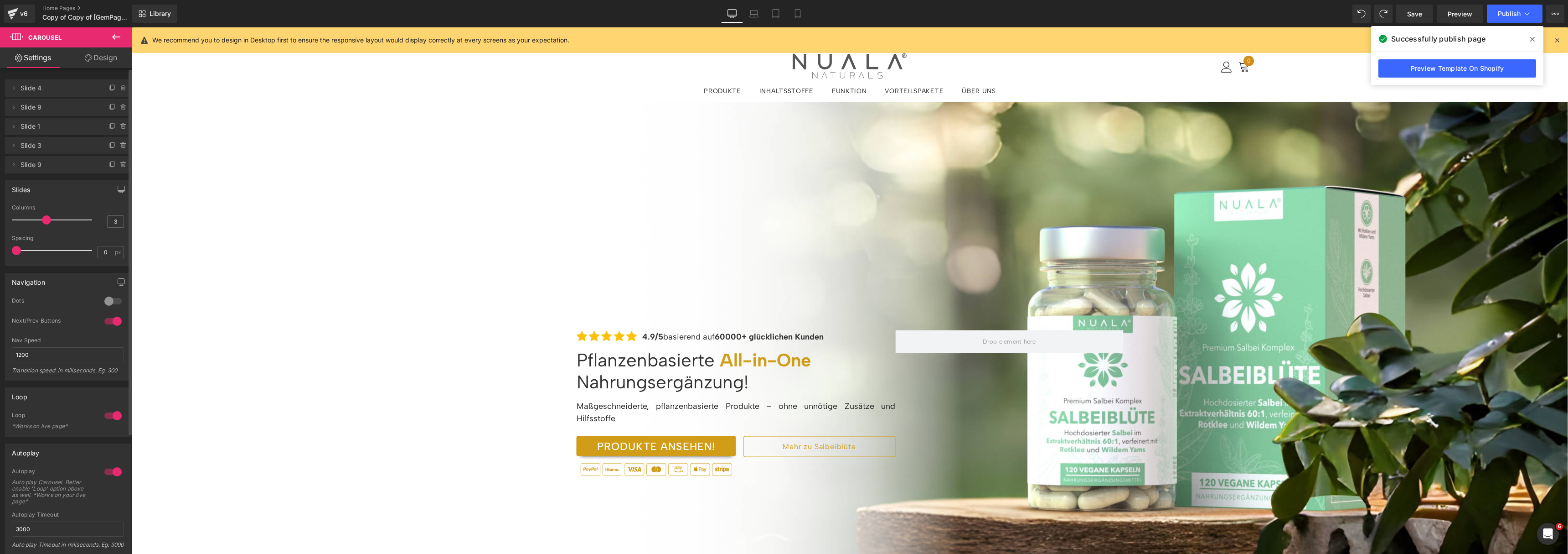
click at [1533, 40] on icon at bounding box center [1532, 40] width 5 height 7
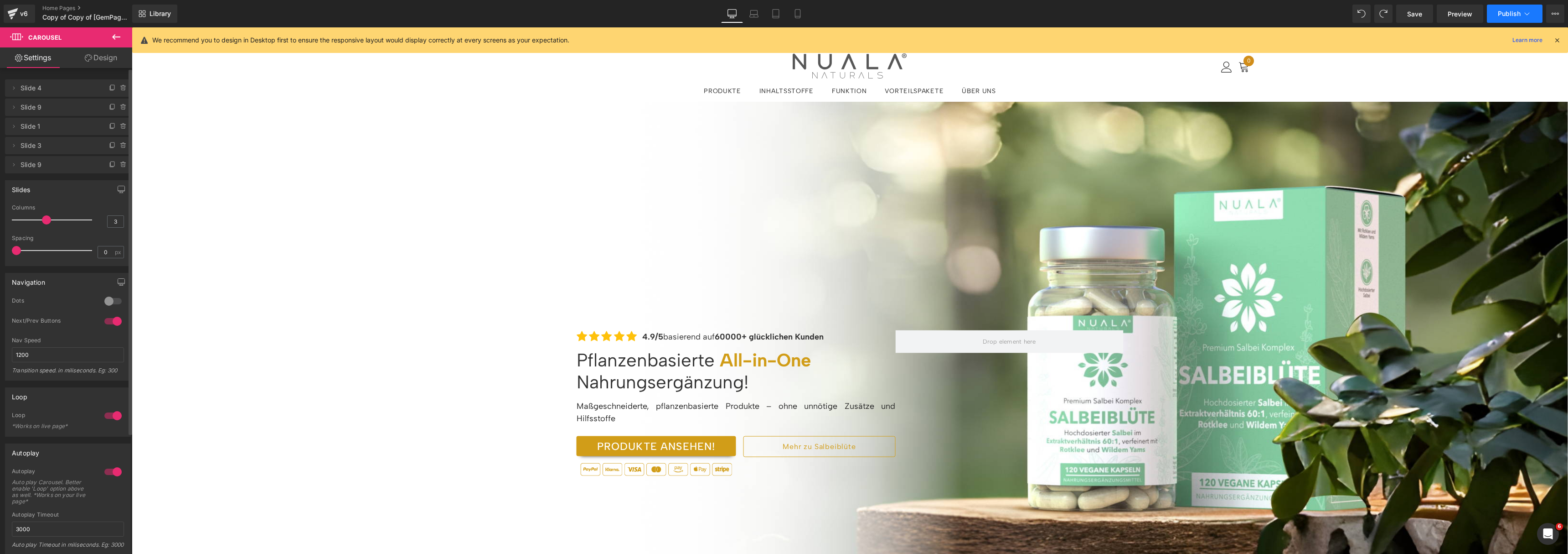
click at [1513, 10] on span "Publish" at bounding box center [1509, 14] width 23 height 7
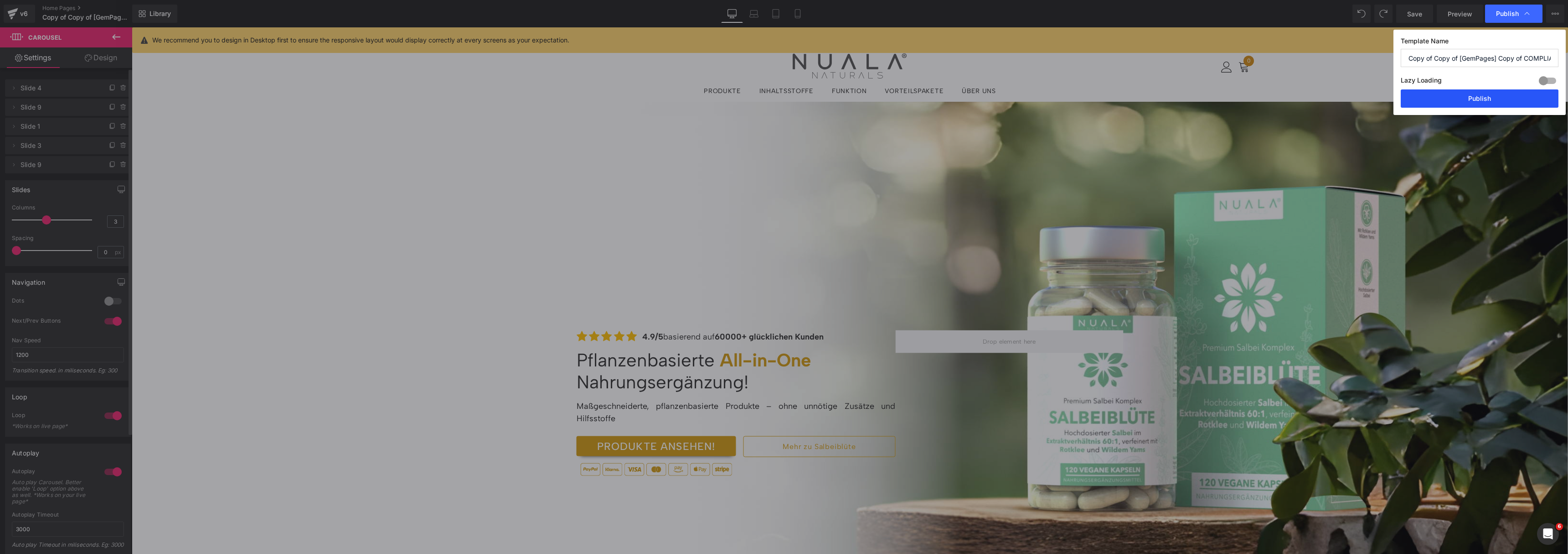
click at [1464, 96] on button "Publish" at bounding box center [1480, 98] width 158 height 18
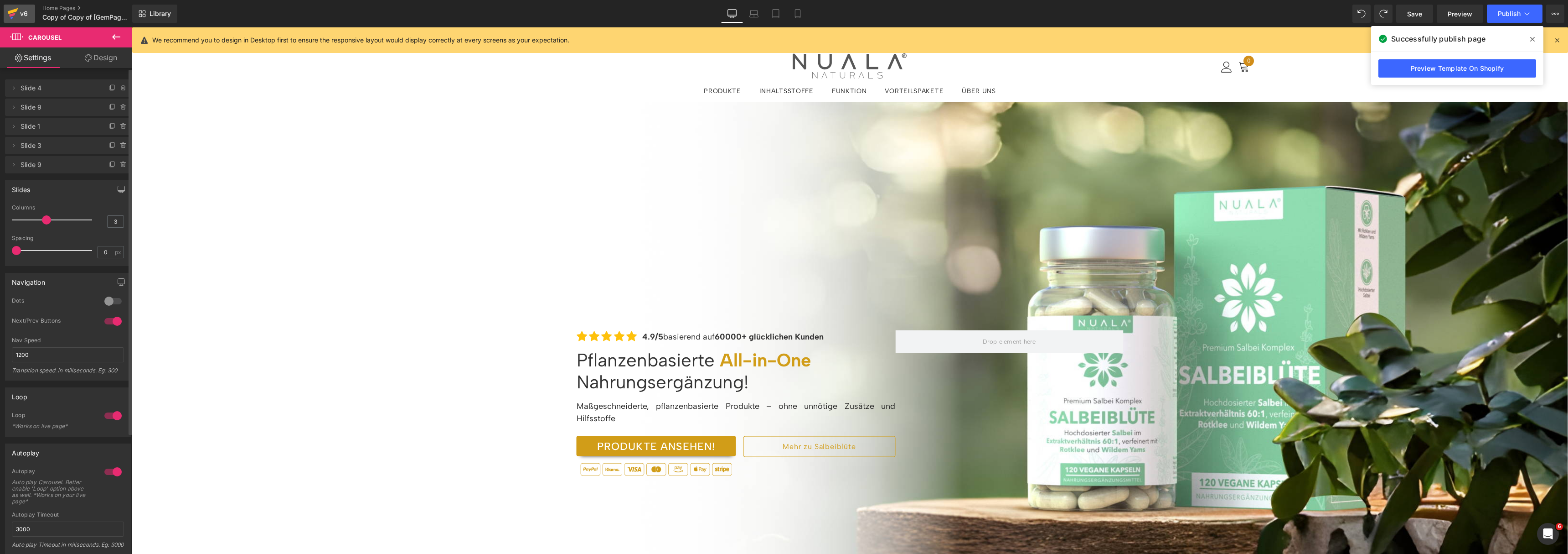
click at [12, 11] on icon at bounding box center [12, 11] width 10 height 6
